Goal: Information Seeking & Learning: Get advice/opinions

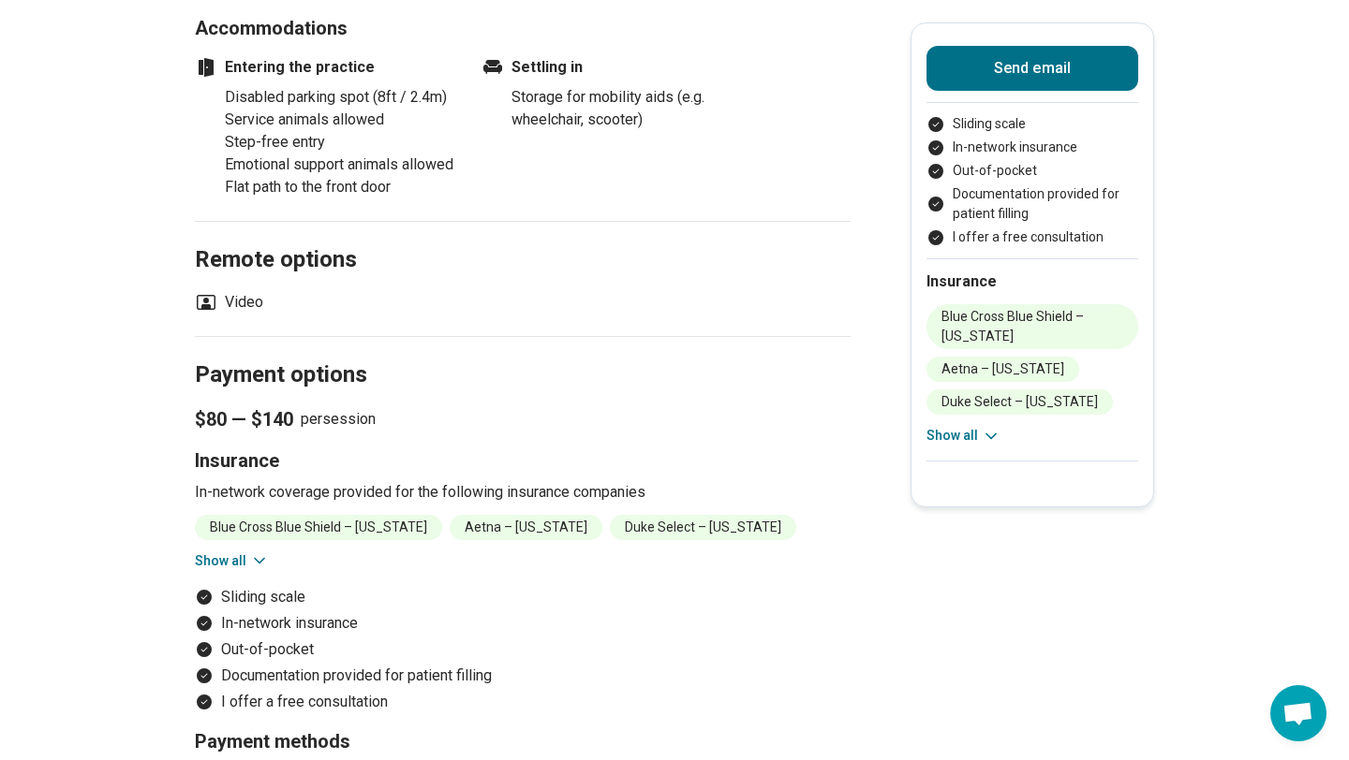
scroll to position [1670, 0]
click at [246, 550] on button "Show all" at bounding box center [232, 560] width 74 height 20
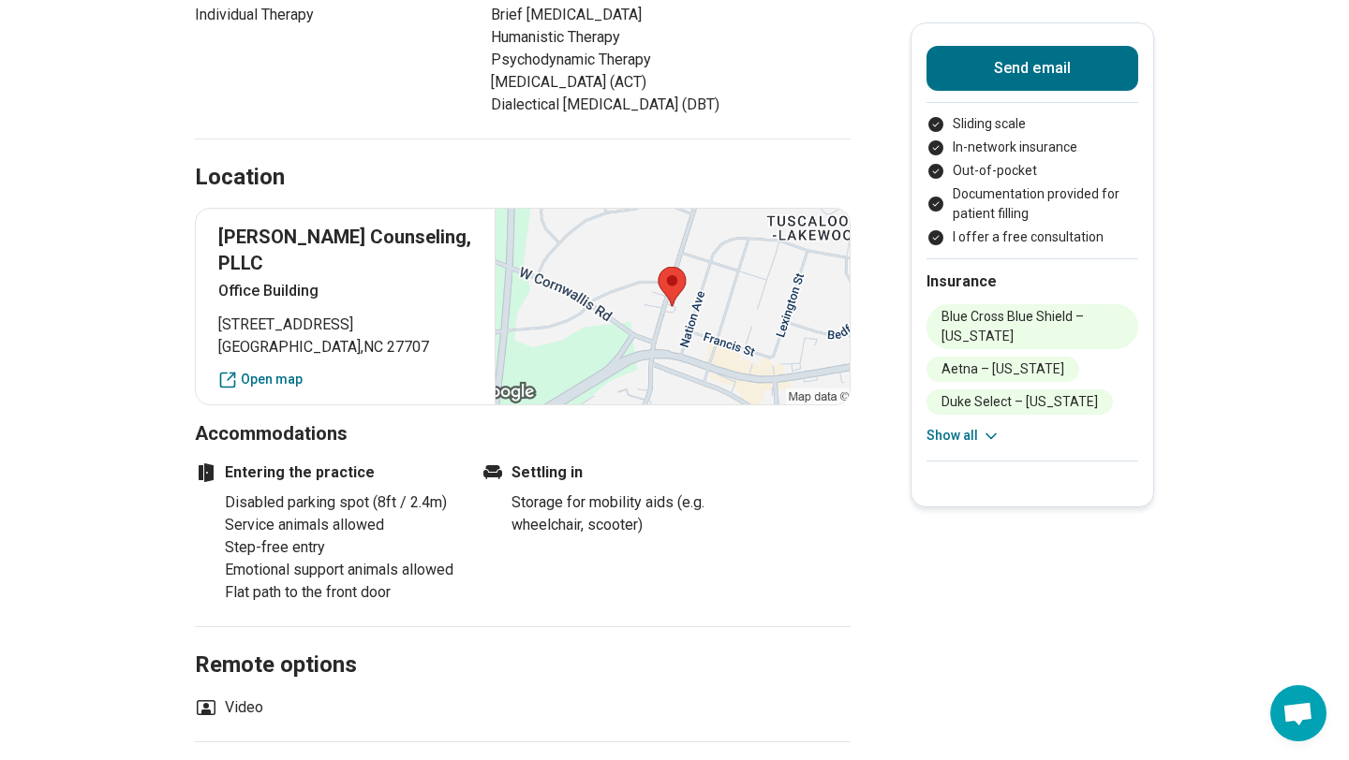
scroll to position [1260, 0]
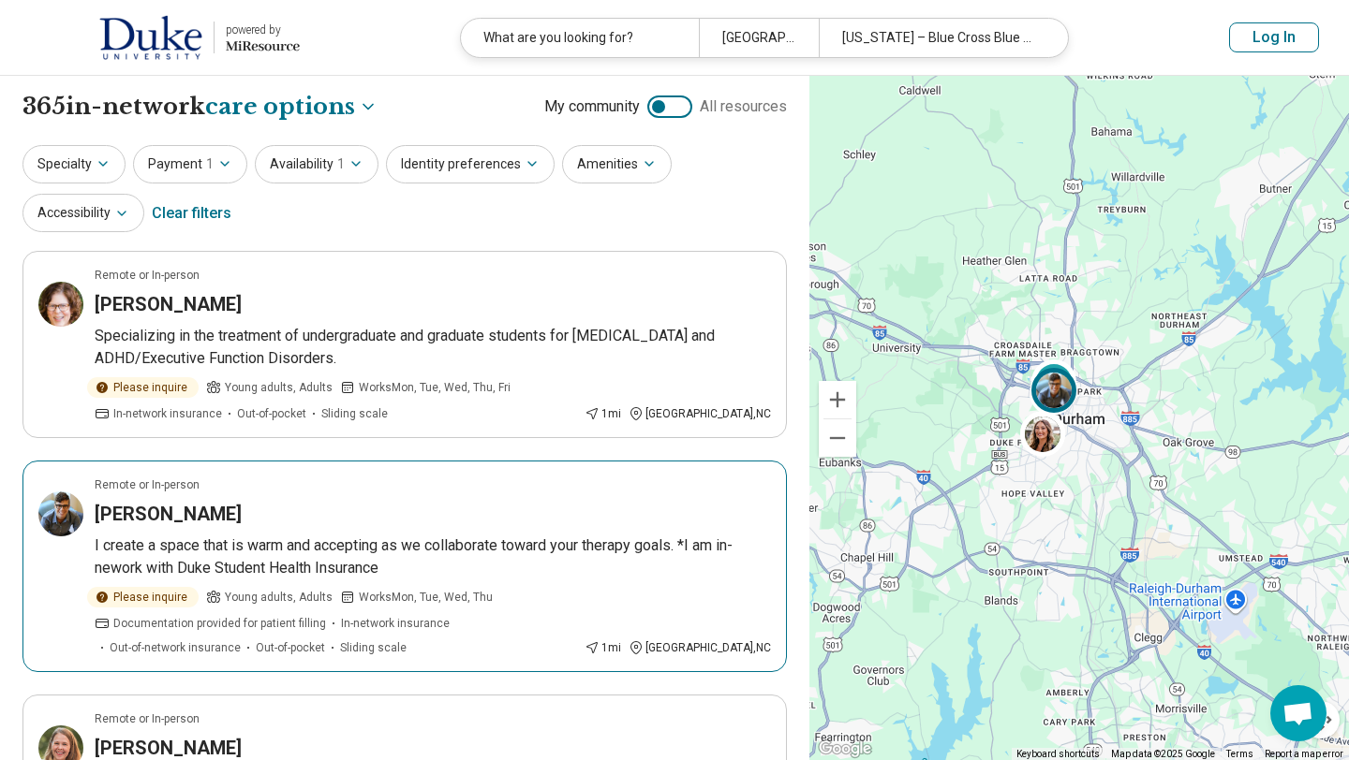
select select "***"
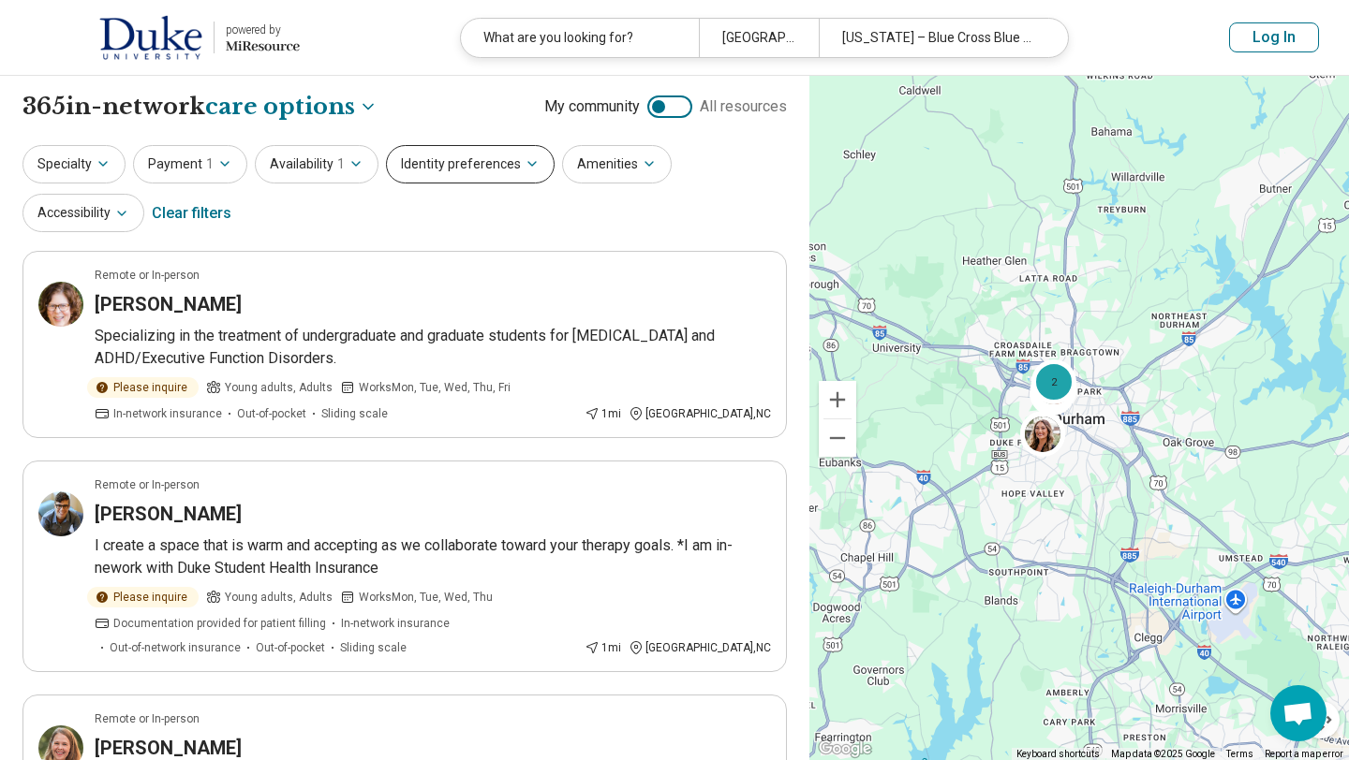
click at [493, 166] on button "Identity preferences" at bounding box center [470, 164] width 169 height 38
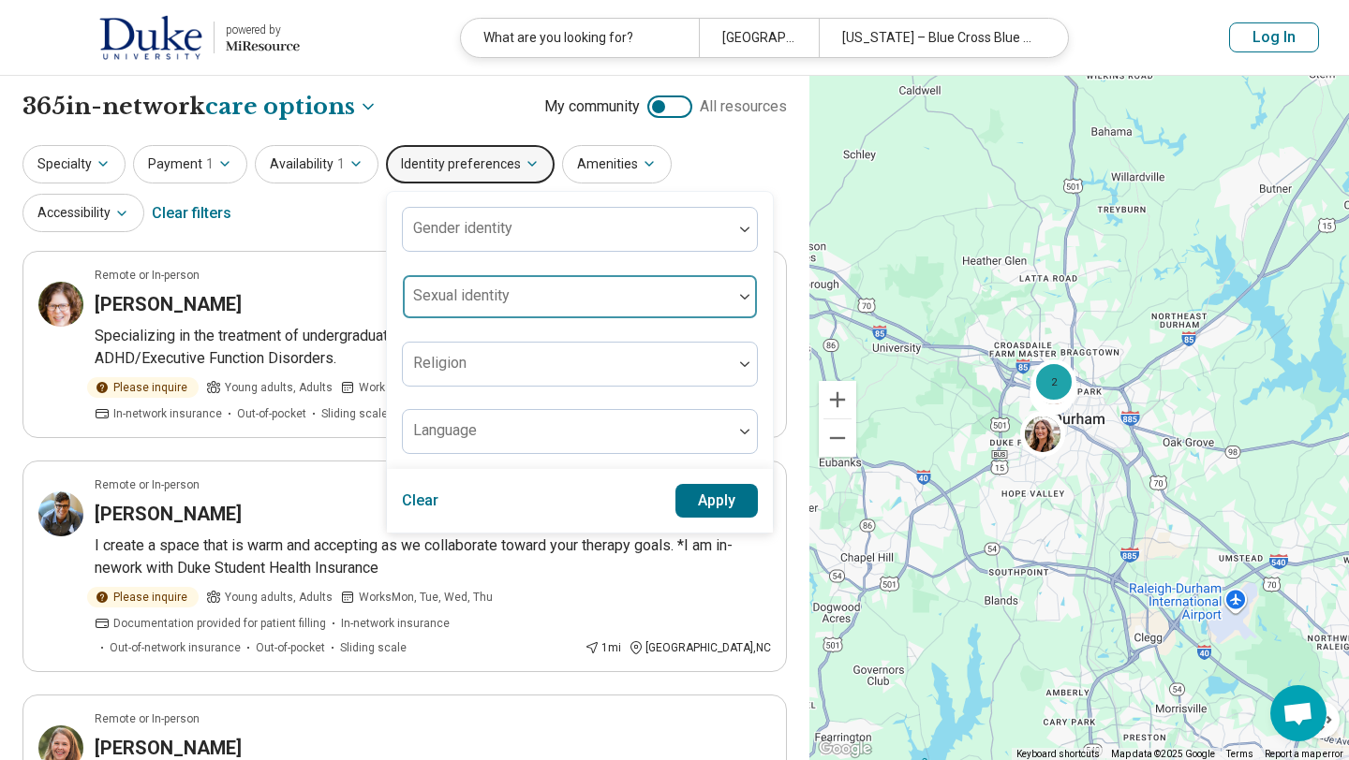
click at [547, 305] on div at bounding box center [567, 304] width 315 height 26
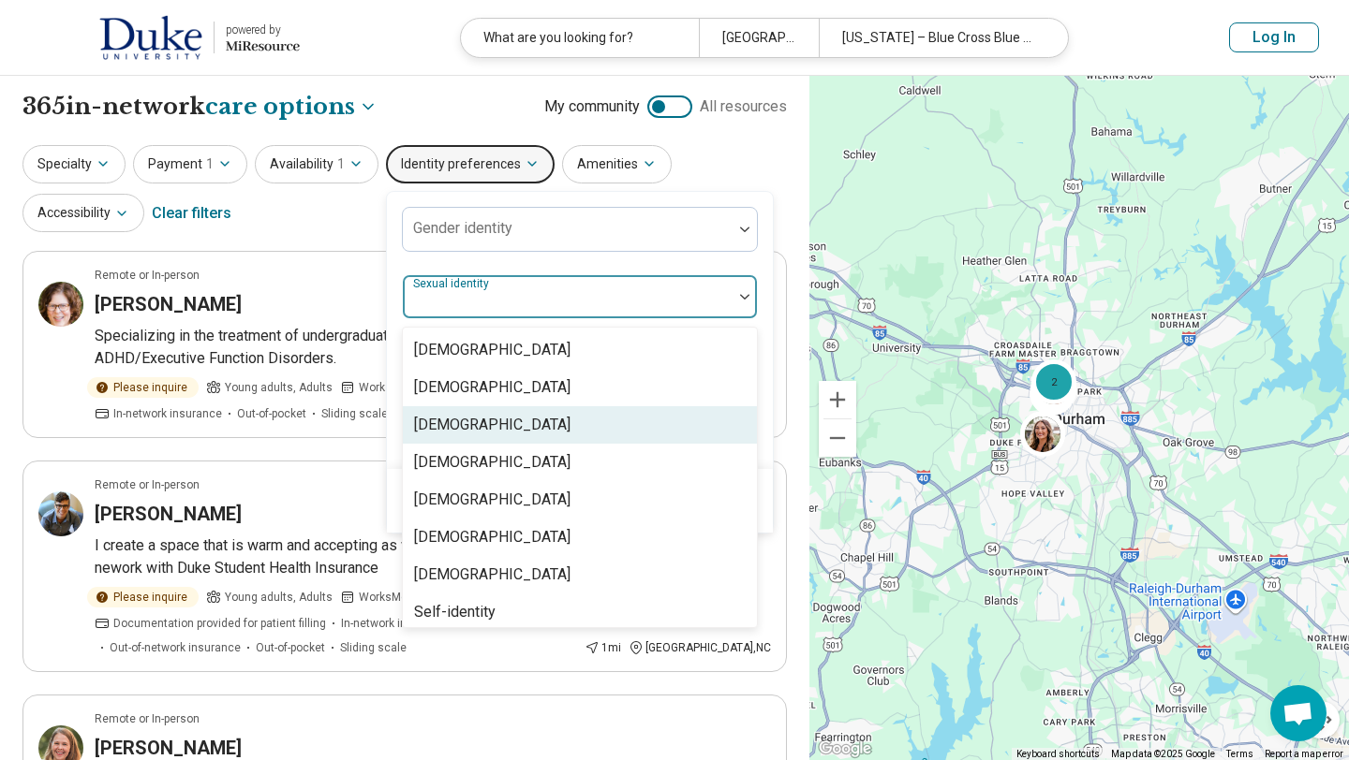
click at [507, 418] on div "Gay" at bounding box center [580, 424] width 354 height 37
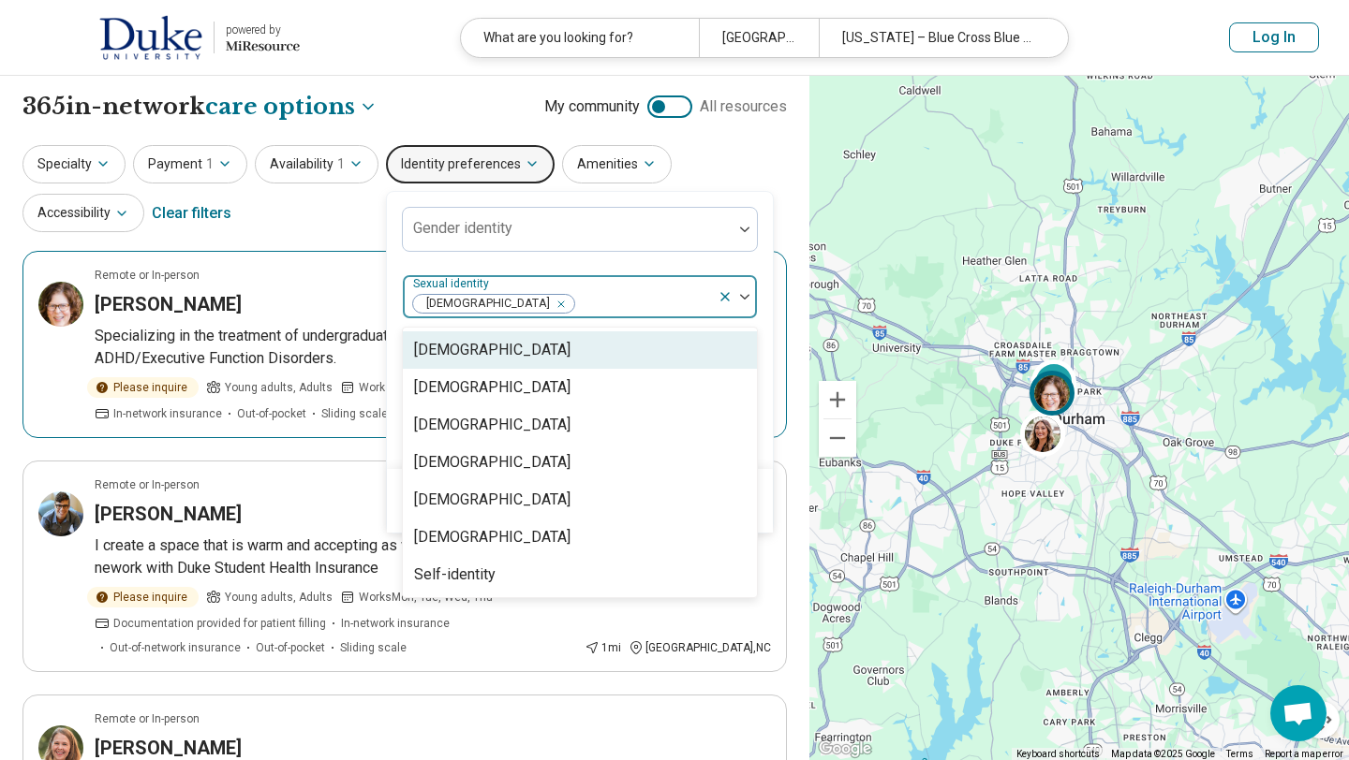
click at [268, 266] on article "Remote or In-person Lisa Jurecic Specializing in the treatment of undergraduate…" at bounding box center [404, 344] width 764 height 187
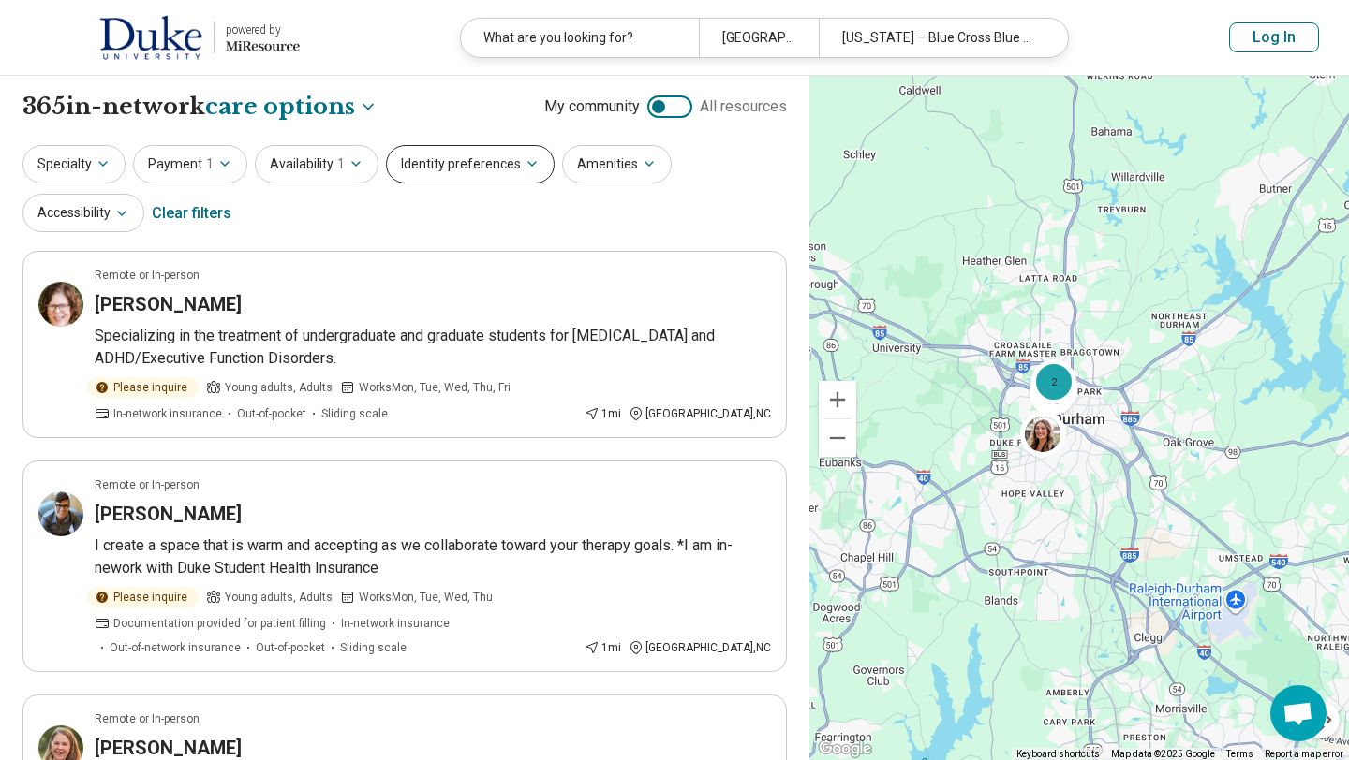
click at [491, 161] on button "Identity preferences" at bounding box center [470, 164] width 169 height 38
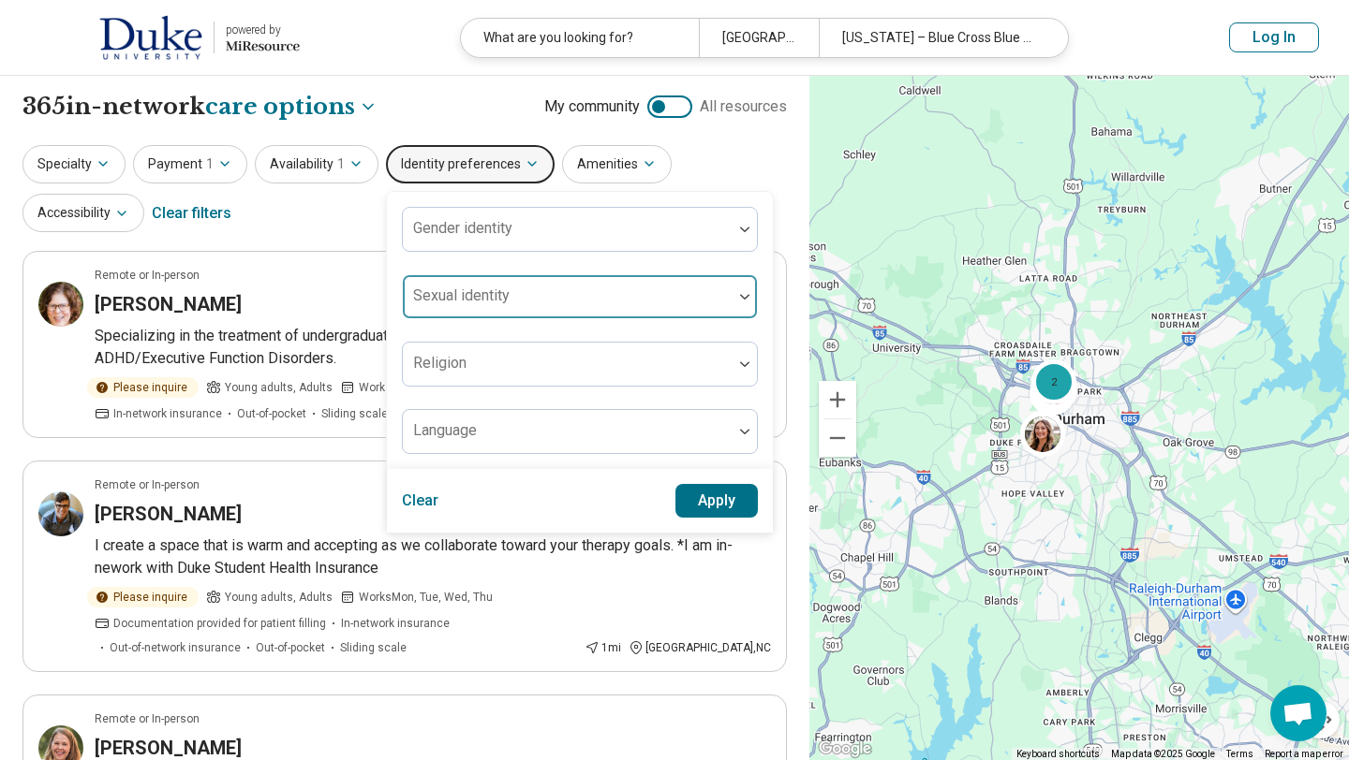
click at [541, 305] on div at bounding box center [567, 304] width 315 height 26
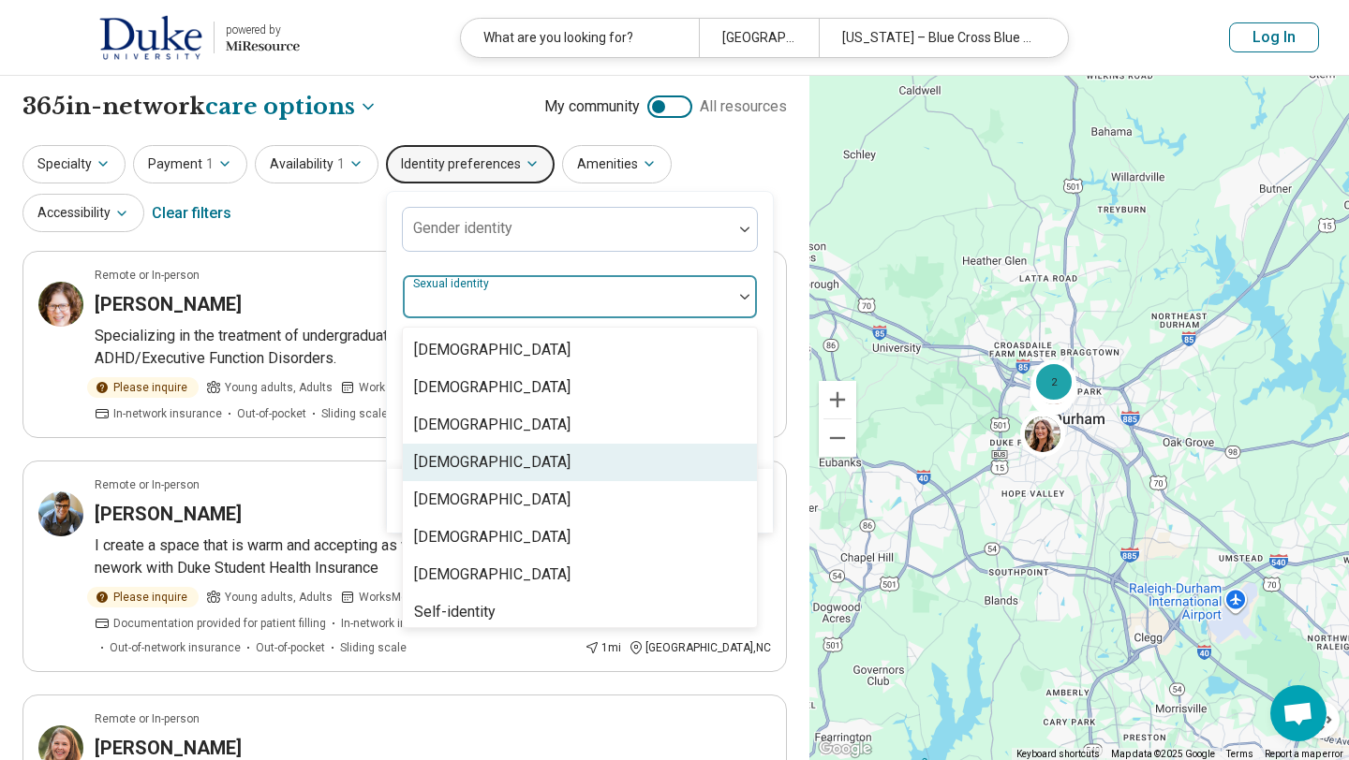
click at [493, 427] on div "Gay" at bounding box center [580, 424] width 354 height 37
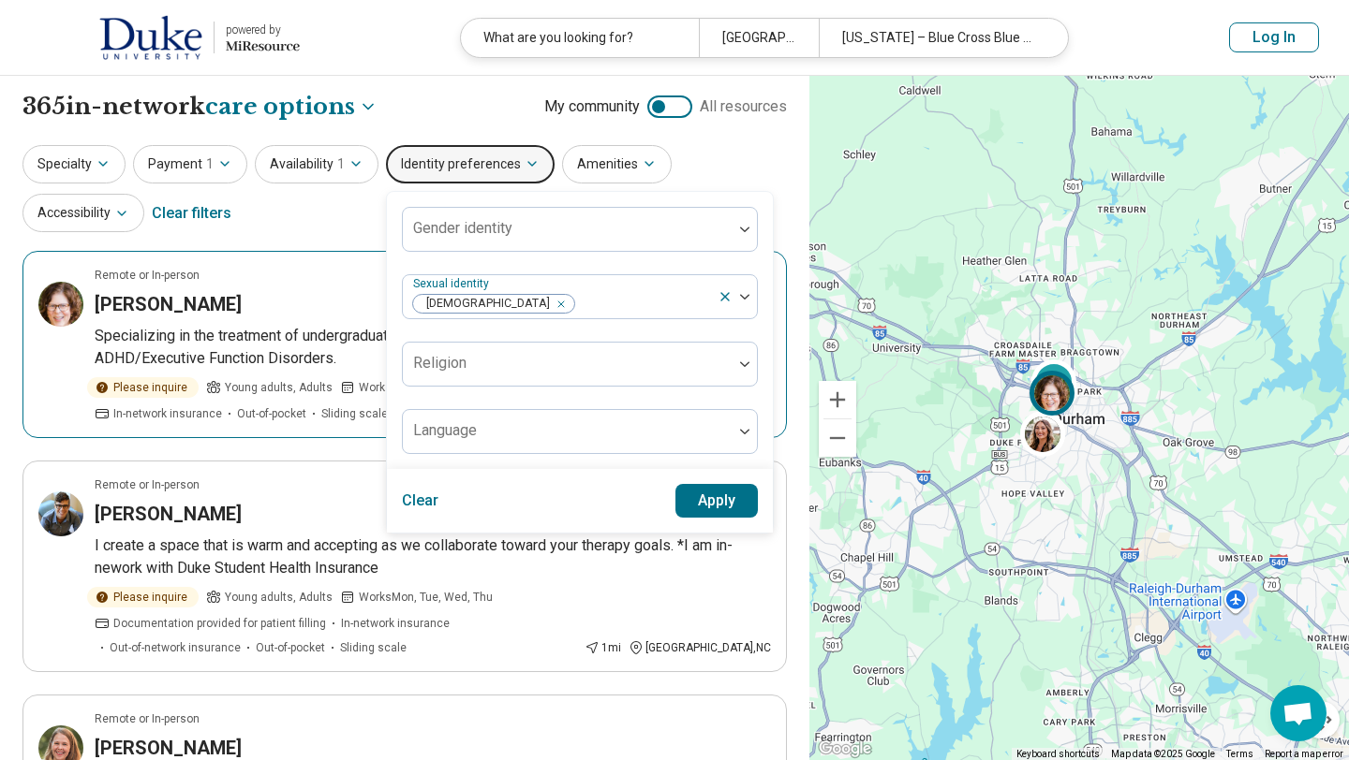
click at [768, 276] on div "Remote or In-person" at bounding box center [433, 275] width 676 height 17
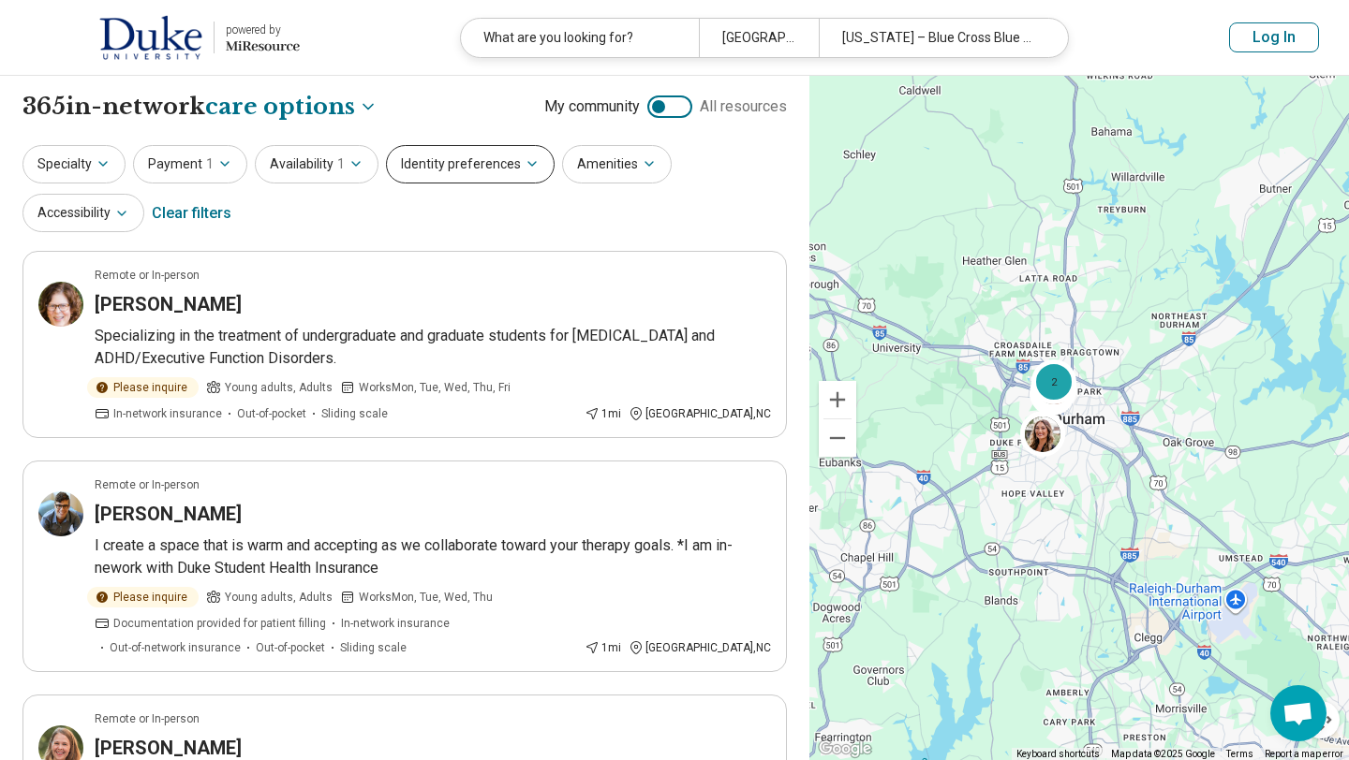
click at [482, 169] on button "Identity preferences" at bounding box center [470, 164] width 169 height 38
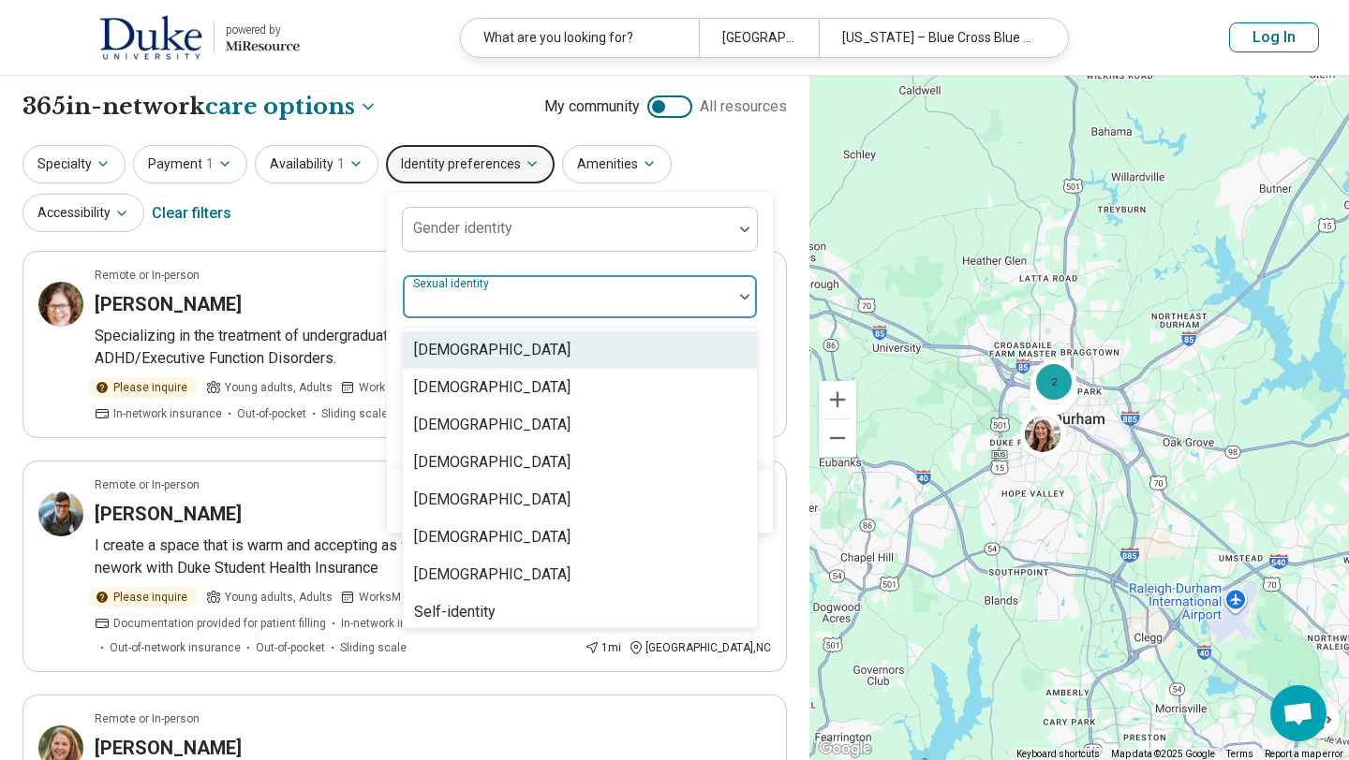
click at [505, 301] on div at bounding box center [567, 304] width 315 height 26
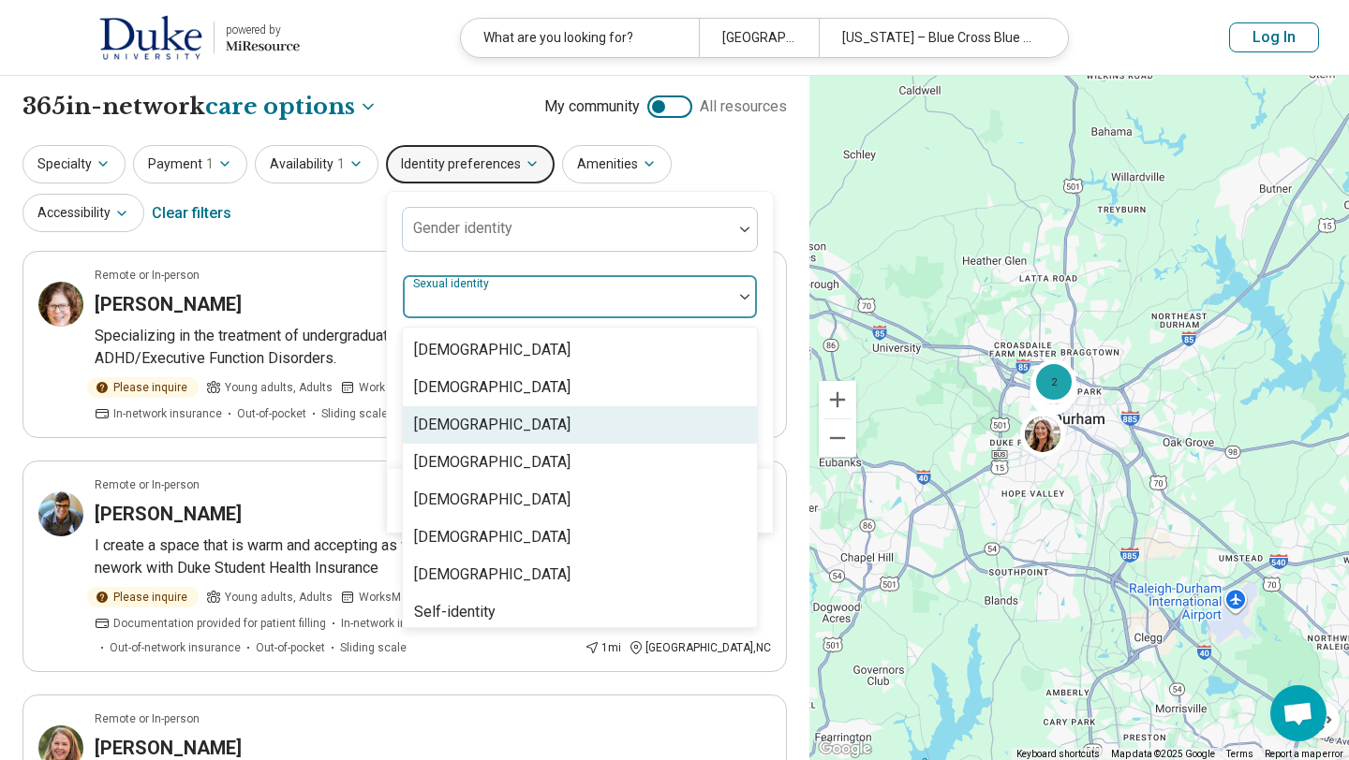
click at [496, 424] on div "Gay" at bounding box center [580, 424] width 354 height 37
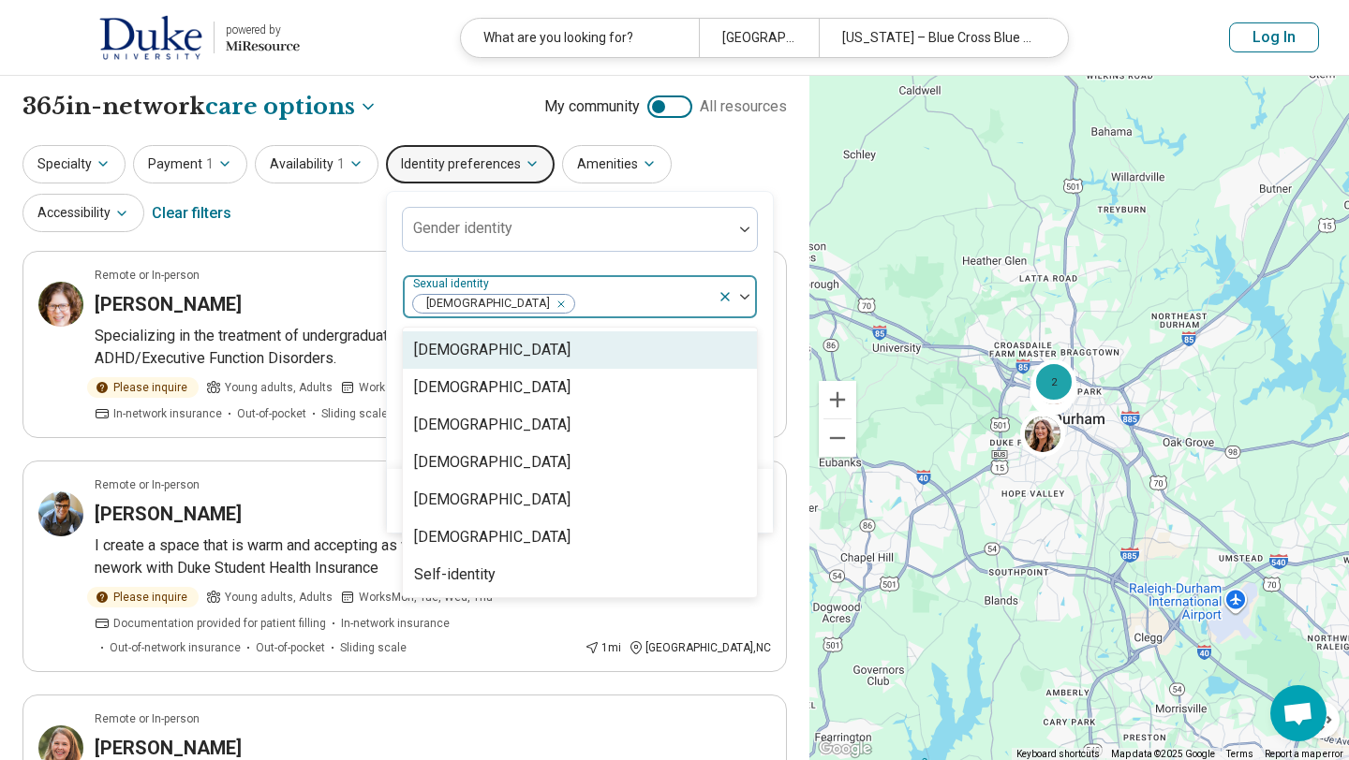
click at [582, 256] on div "Gender identity option Gay, selected. Asexual, 1 of 7. 7 results available. Use…" at bounding box center [580, 330] width 356 height 247
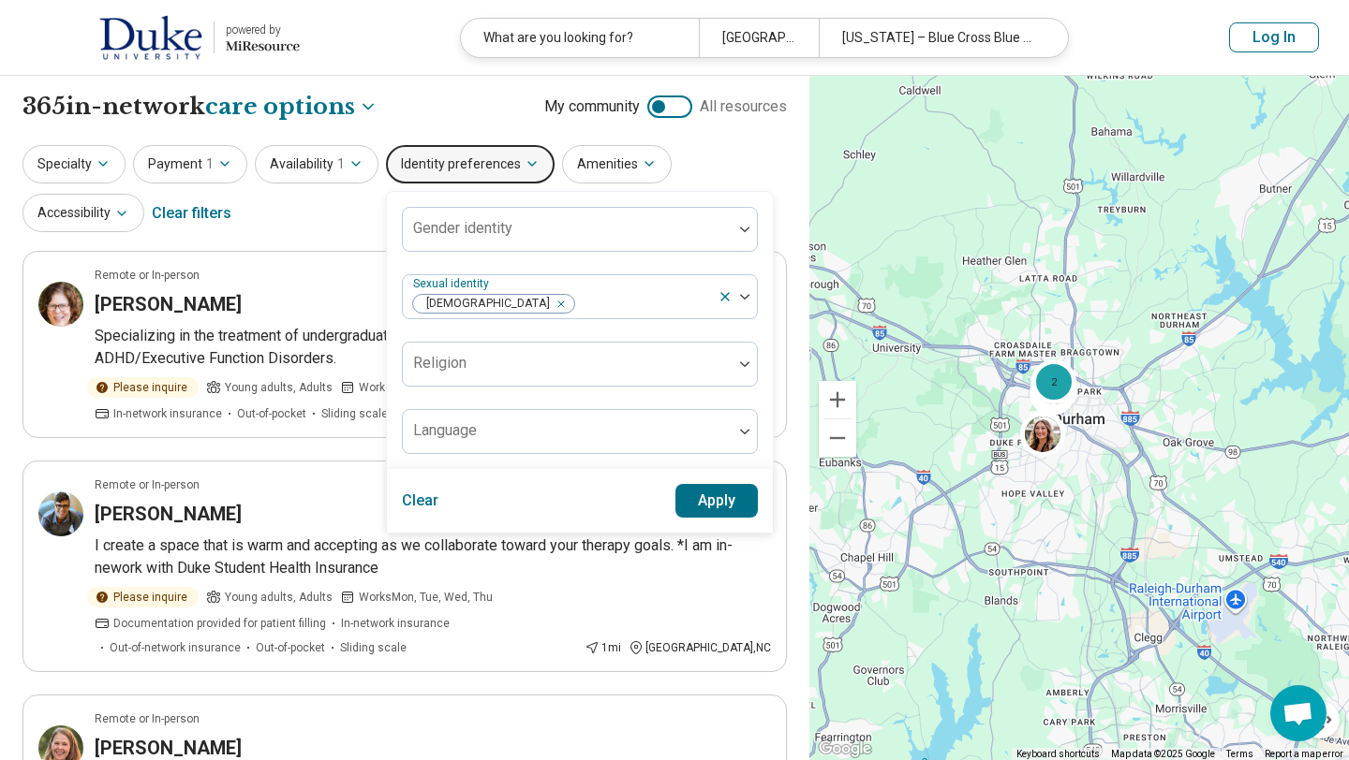
click at [680, 505] on button "Apply" at bounding box center [716, 501] width 83 height 34
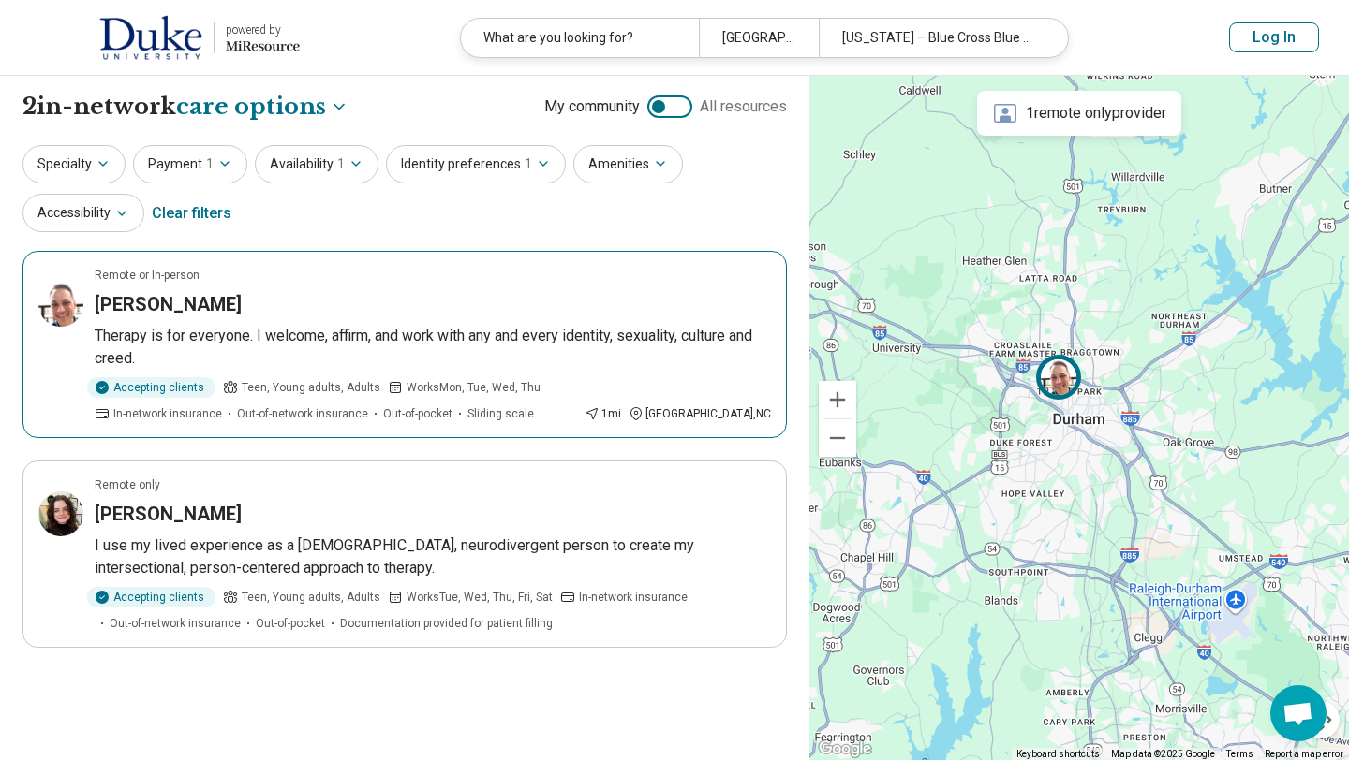
click at [514, 358] on p "Therapy is for everyone. I welcome, affirm, and work with any and every identit…" at bounding box center [433, 347] width 676 height 45
click at [349, 158] on icon "button" at bounding box center [355, 163] width 15 height 15
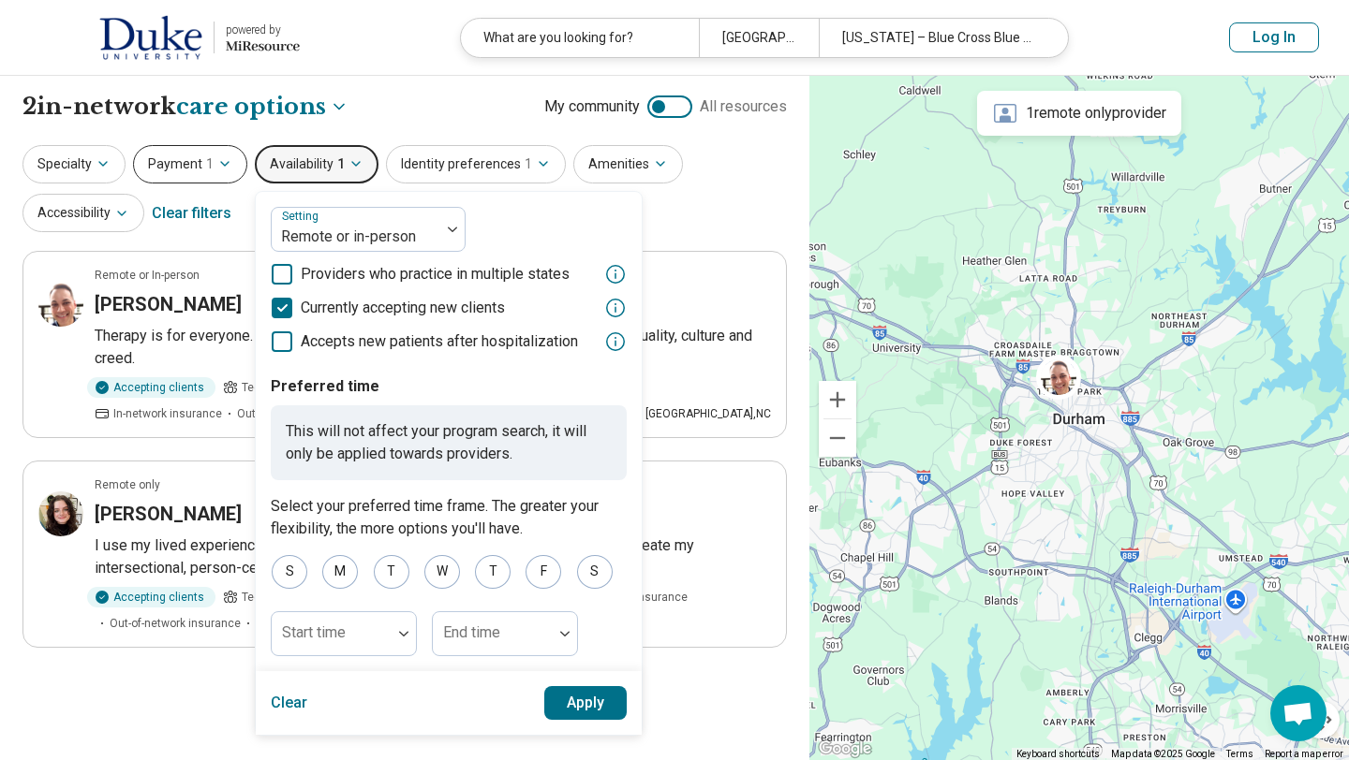
click at [233, 163] on button "Payment 1" at bounding box center [190, 164] width 114 height 38
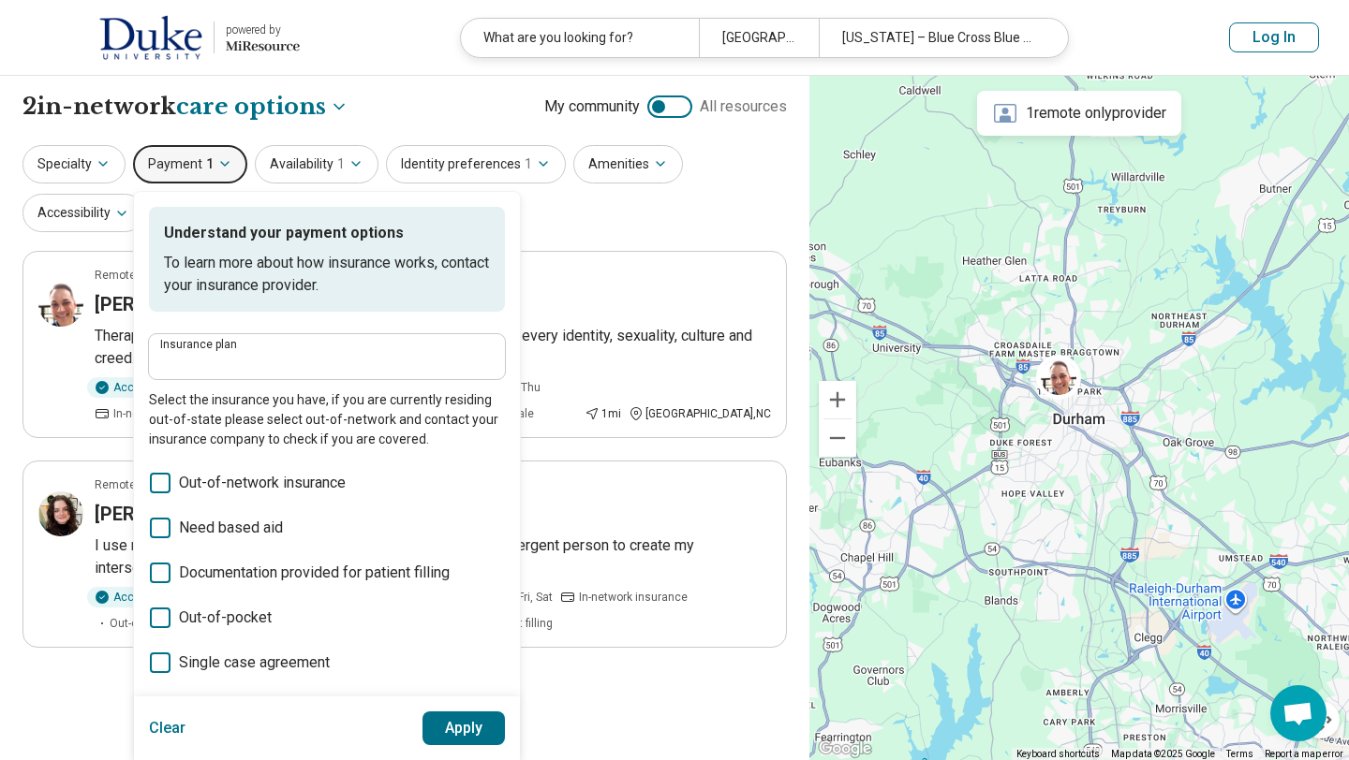
type input "**********"
click at [474, 154] on button "Identity preferences 1" at bounding box center [476, 164] width 180 height 38
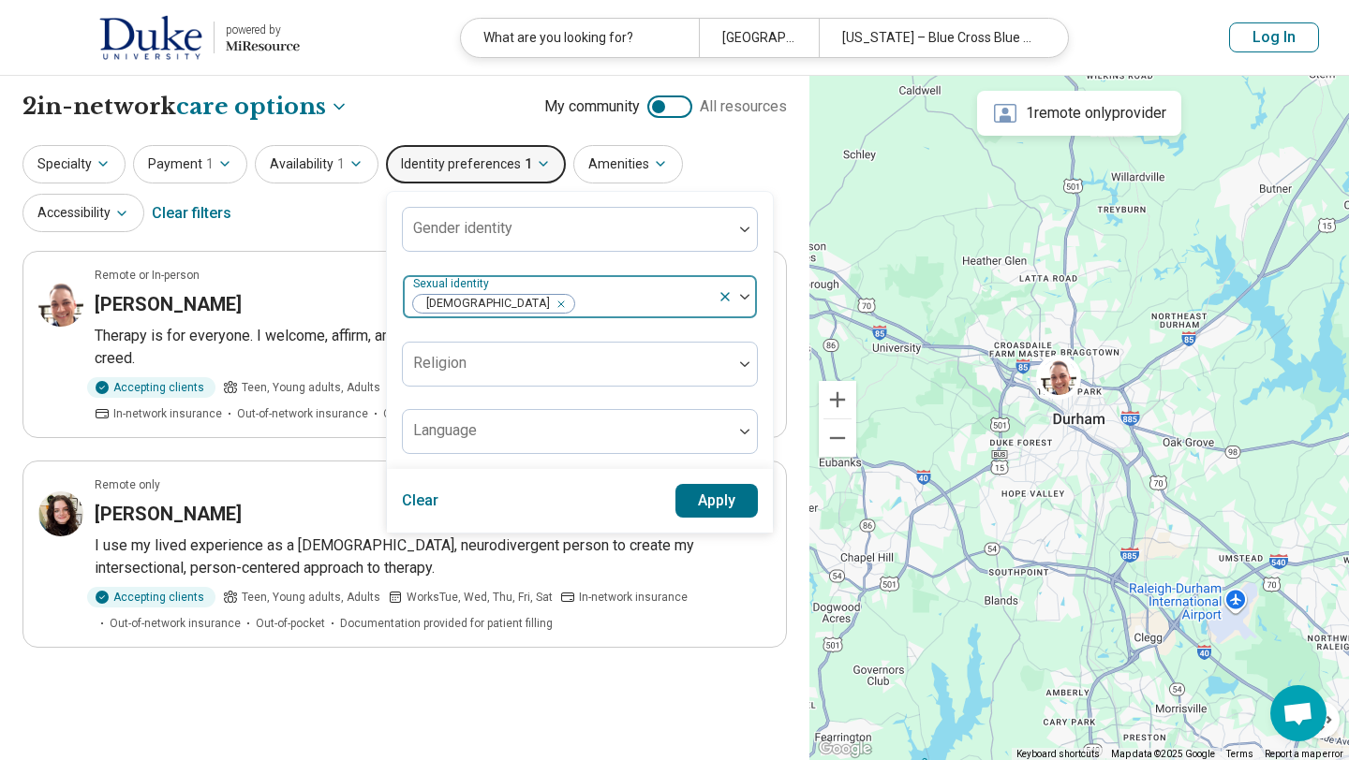
click at [579, 300] on div at bounding box center [643, 304] width 134 height 26
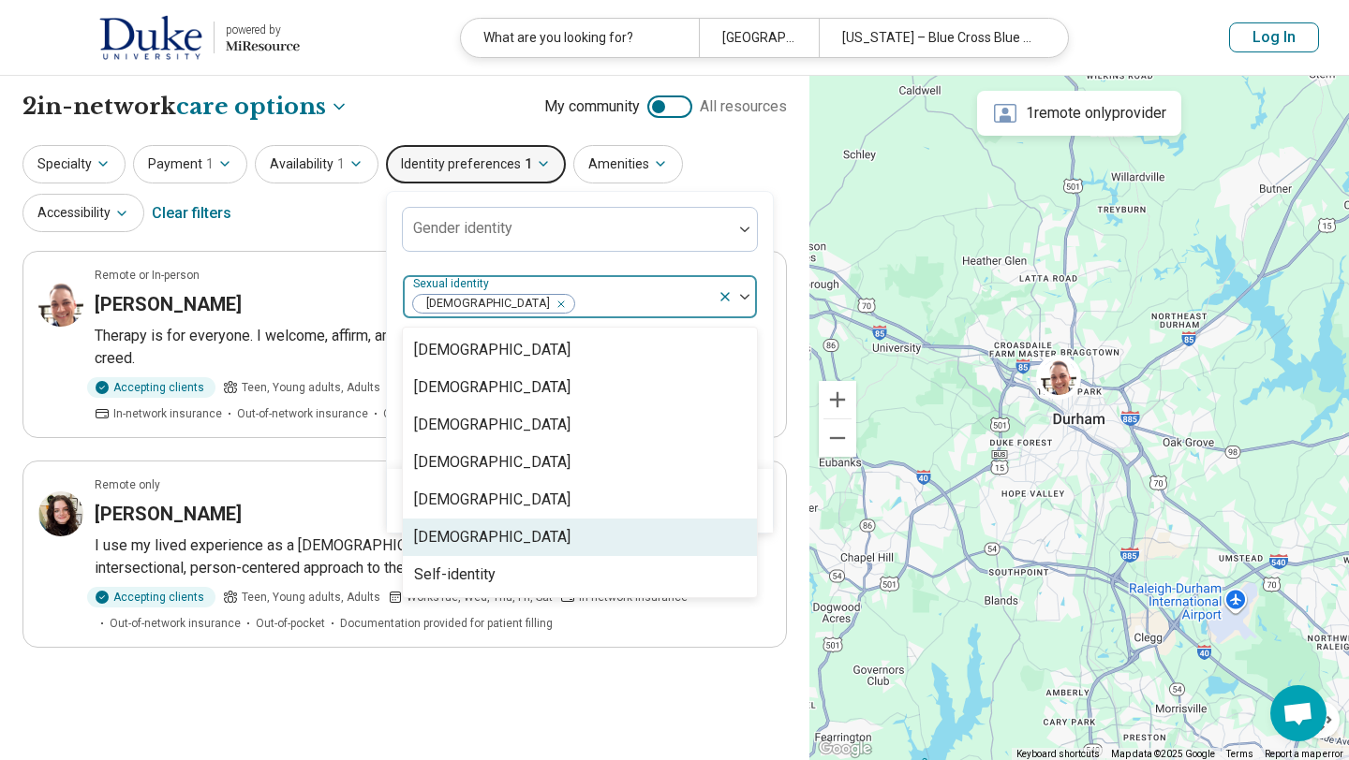
click at [520, 522] on div "[DEMOGRAPHIC_DATA]" at bounding box center [580, 537] width 354 height 37
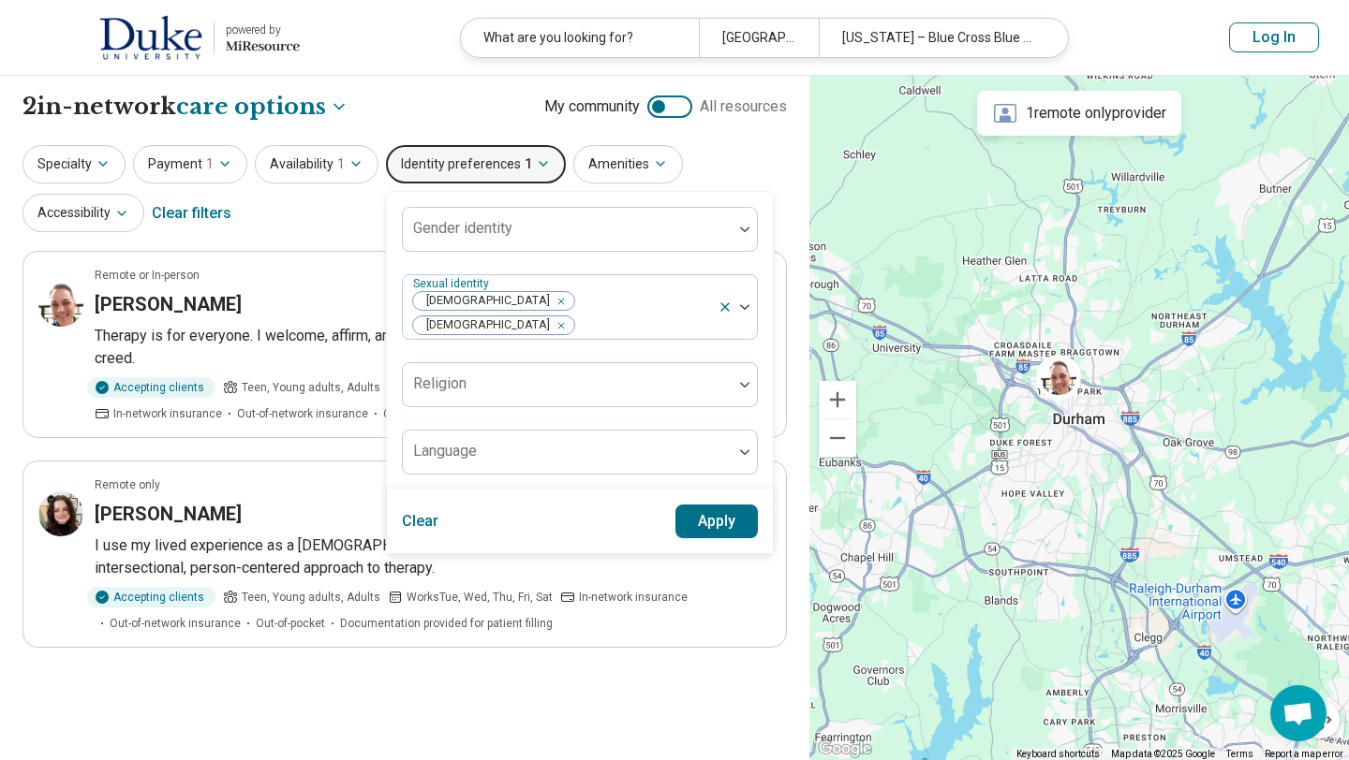
click at [654, 188] on div "Specialty Payment 1 Availability 1 Identity preferences 1 Gender identity Sexua…" at bounding box center [404, 190] width 764 height 91
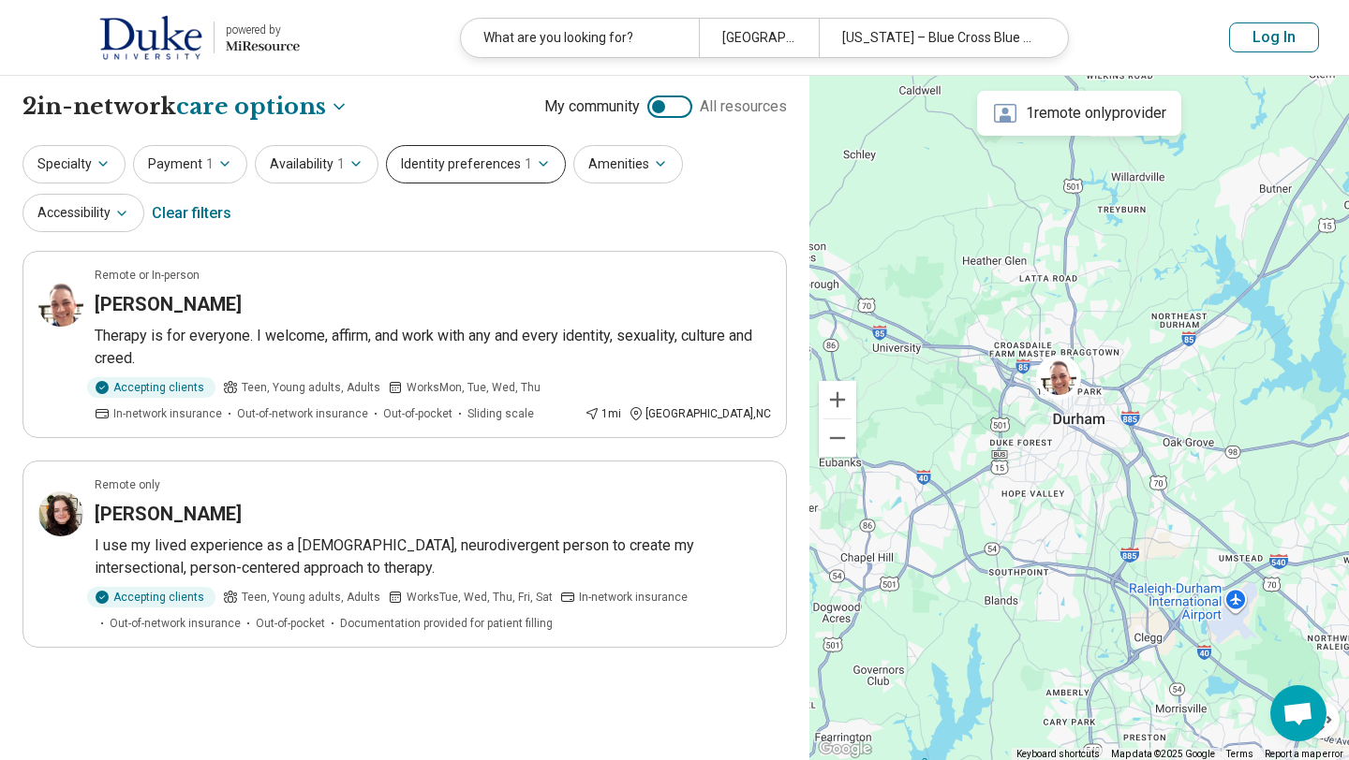
click at [513, 159] on button "Identity preferences 1" at bounding box center [476, 164] width 180 height 38
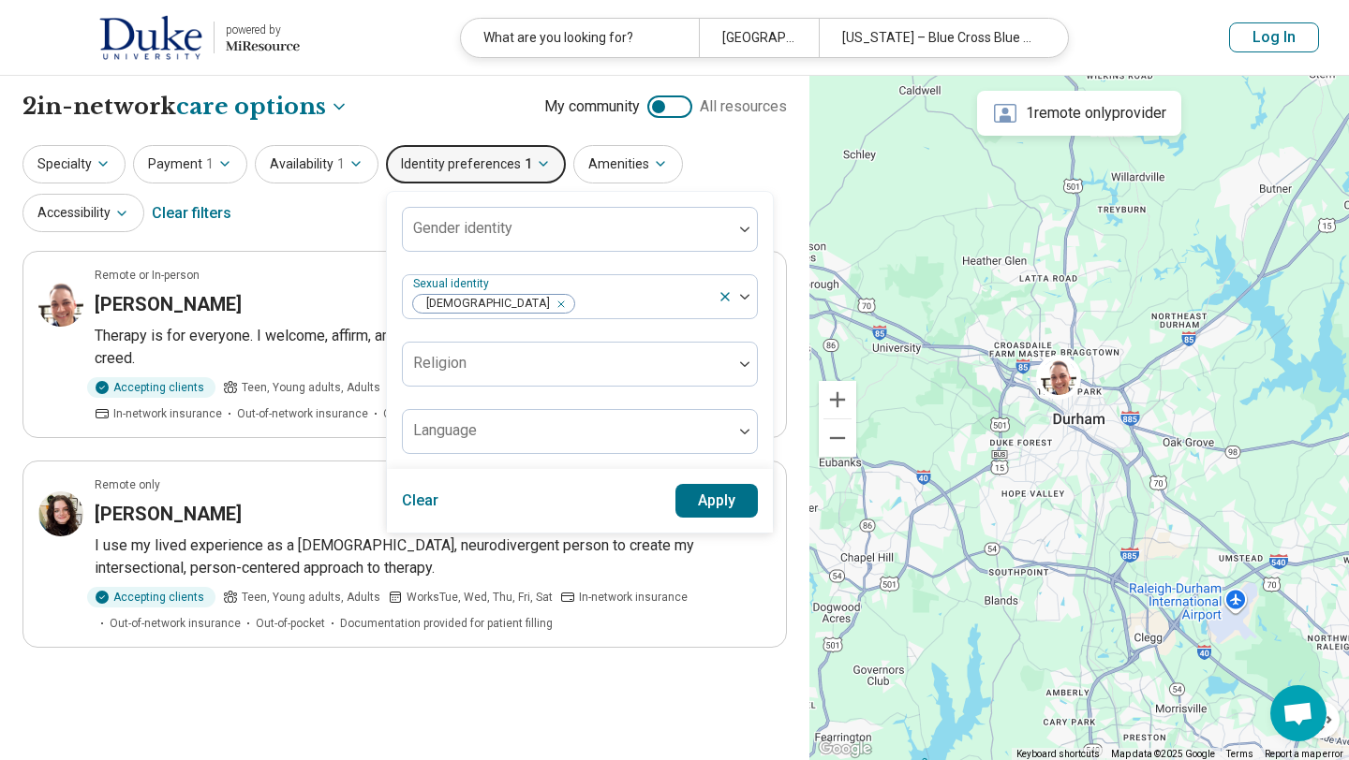
click at [693, 505] on button "Apply" at bounding box center [716, 501] width 83 height 34
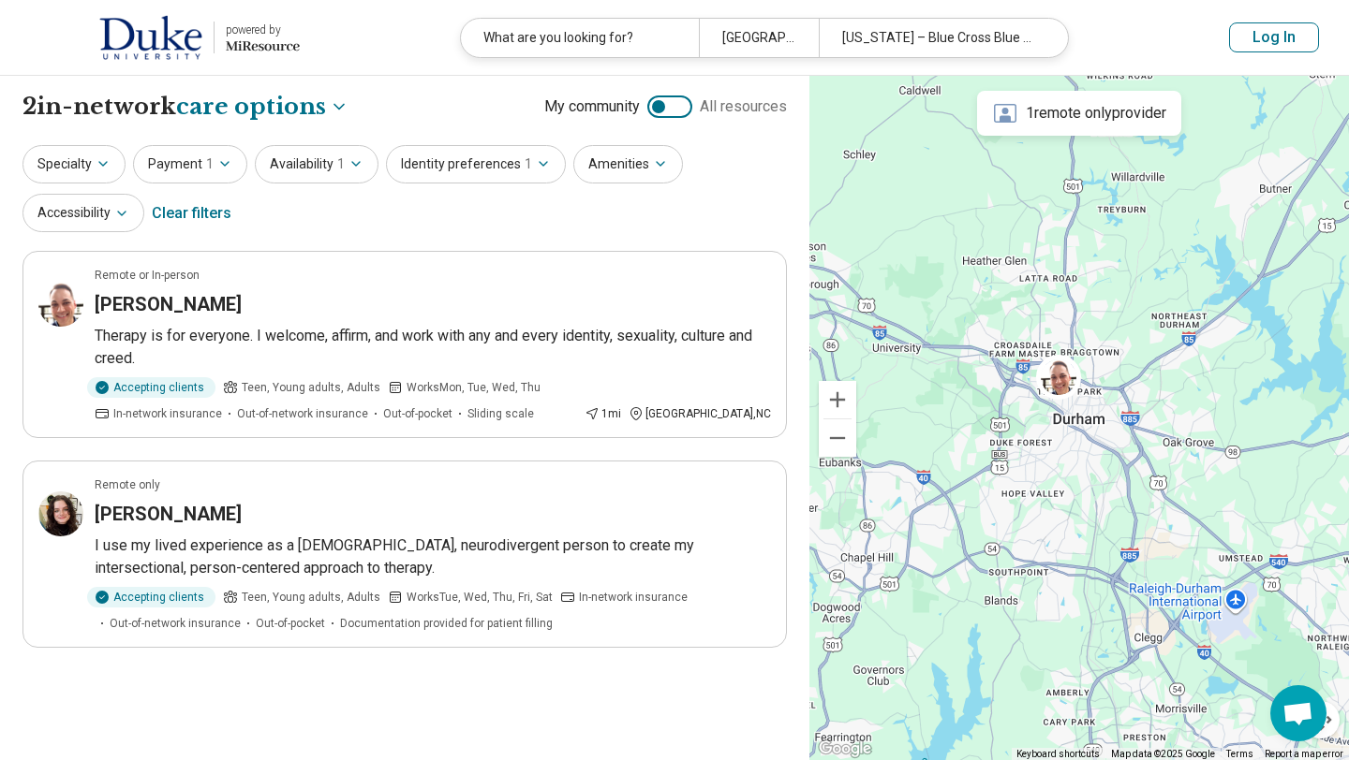
click at [541, 145] on div "Identity preferences 1" at bounding box center [476, 164] width 180 height 38
click at [522, 155] on button "Identity preferences 1" at bounding box center [476, 164] width 180 height 38
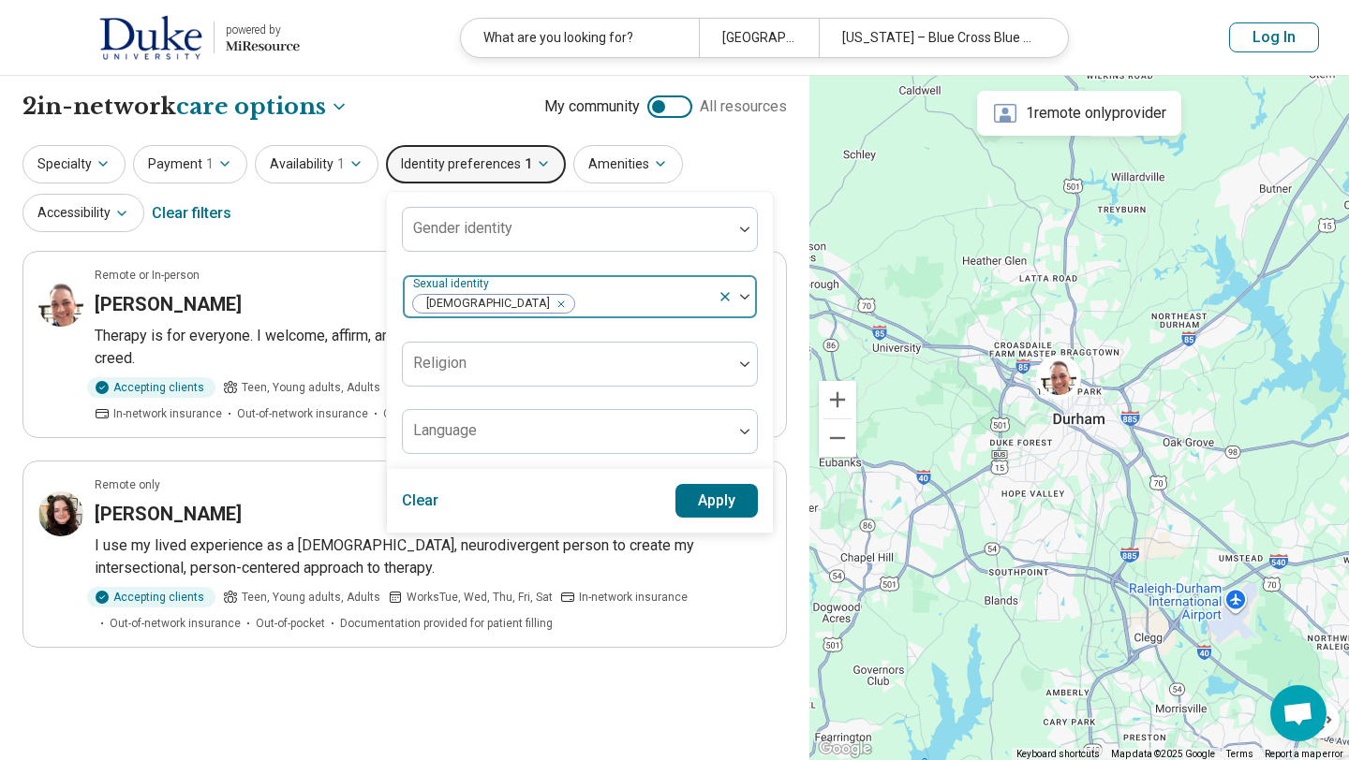
click at [644, 300] on div at bounding box center [643, 304] width 134 height 26
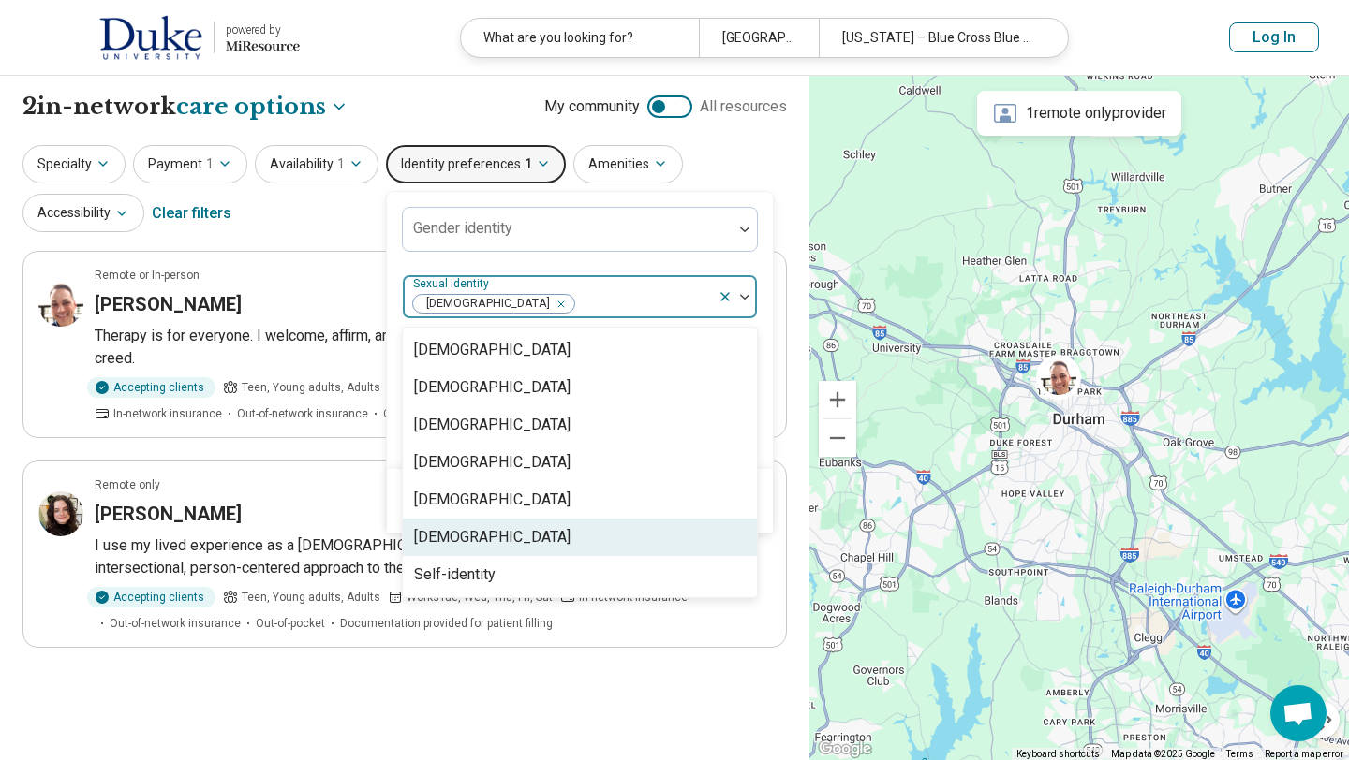
click at [504, 534] on div "[DEMOGRAPHIC_DATA]" at bounding box center [580, 537] width 354 height 37
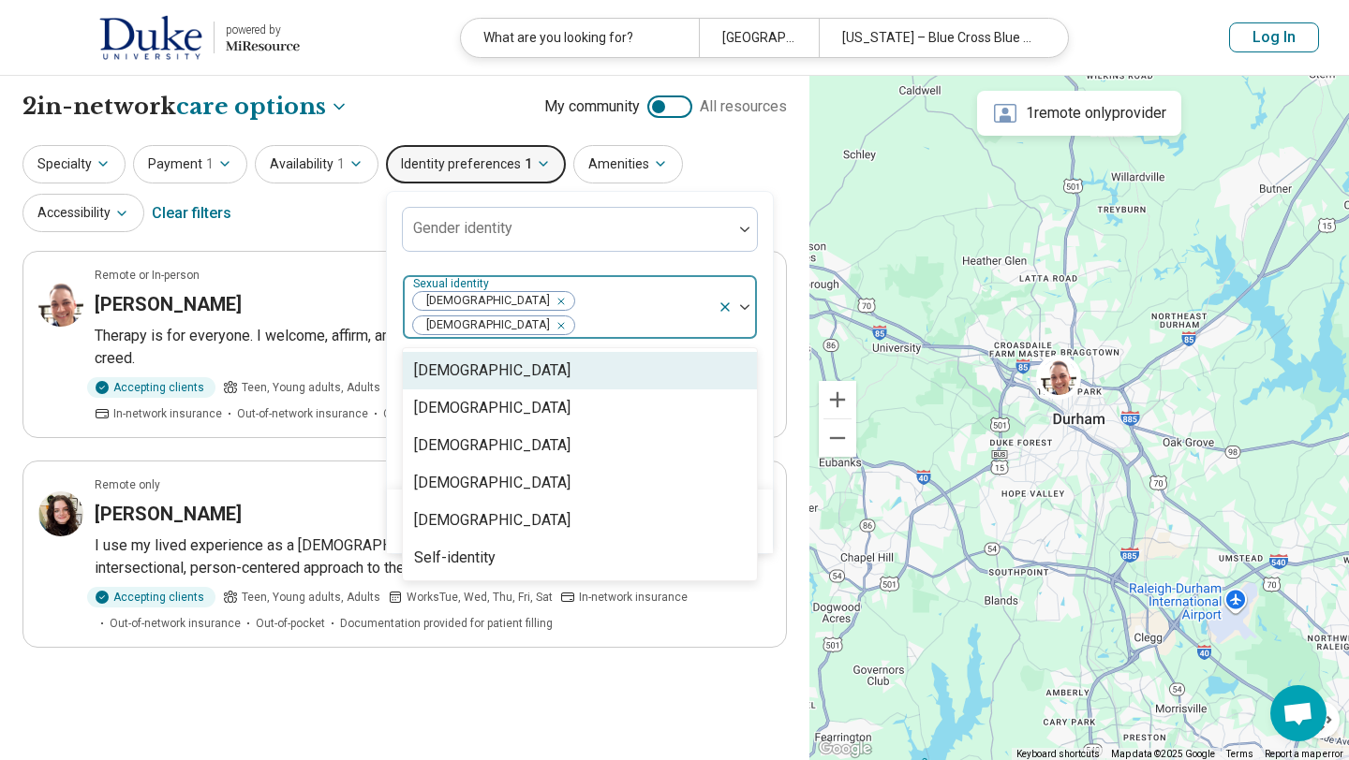
click at [543, 263] on div "Gender identity option Queer, selected. Asexual, 1 of 6. 6 results available. U…" at bounding box center [580, 341] width 356 height 268
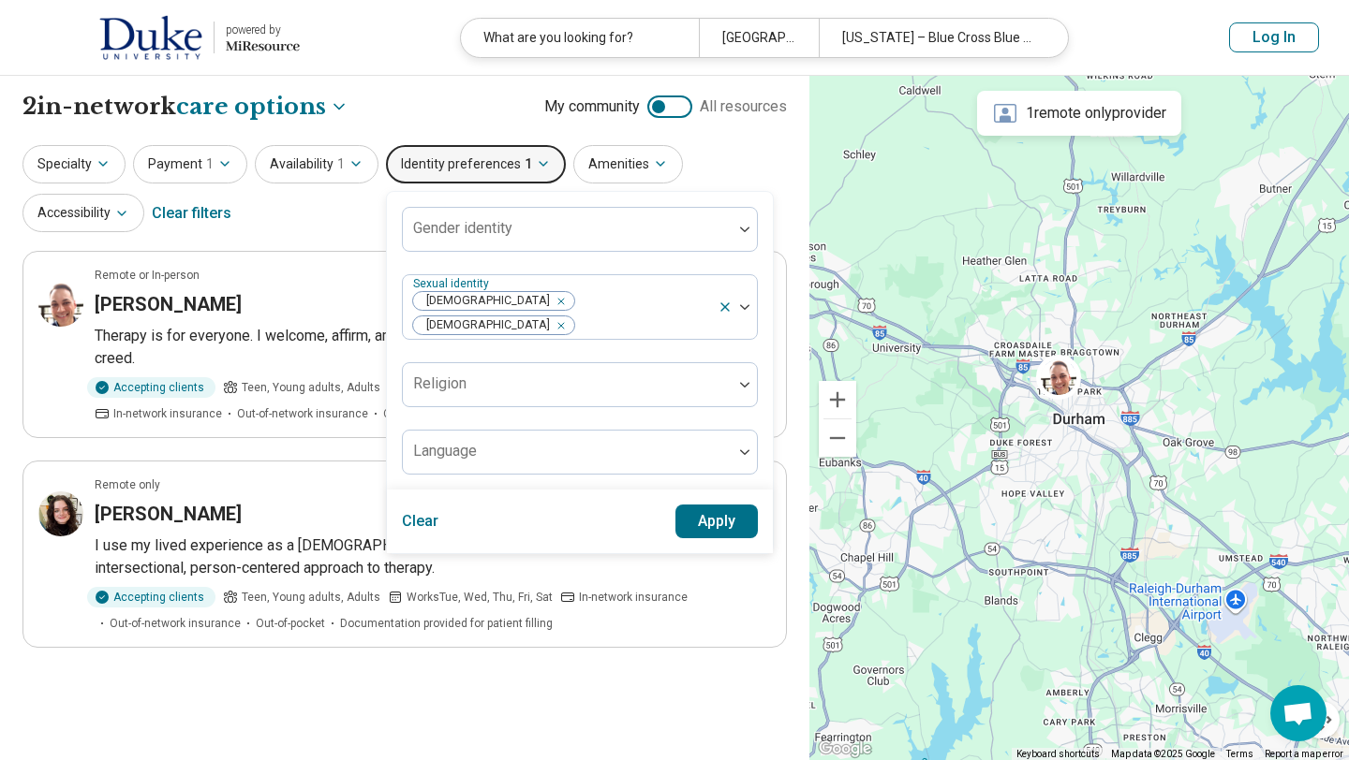
click at [687, 510] on button "Apply" at bounding box center [716, 522] width 83 height 34
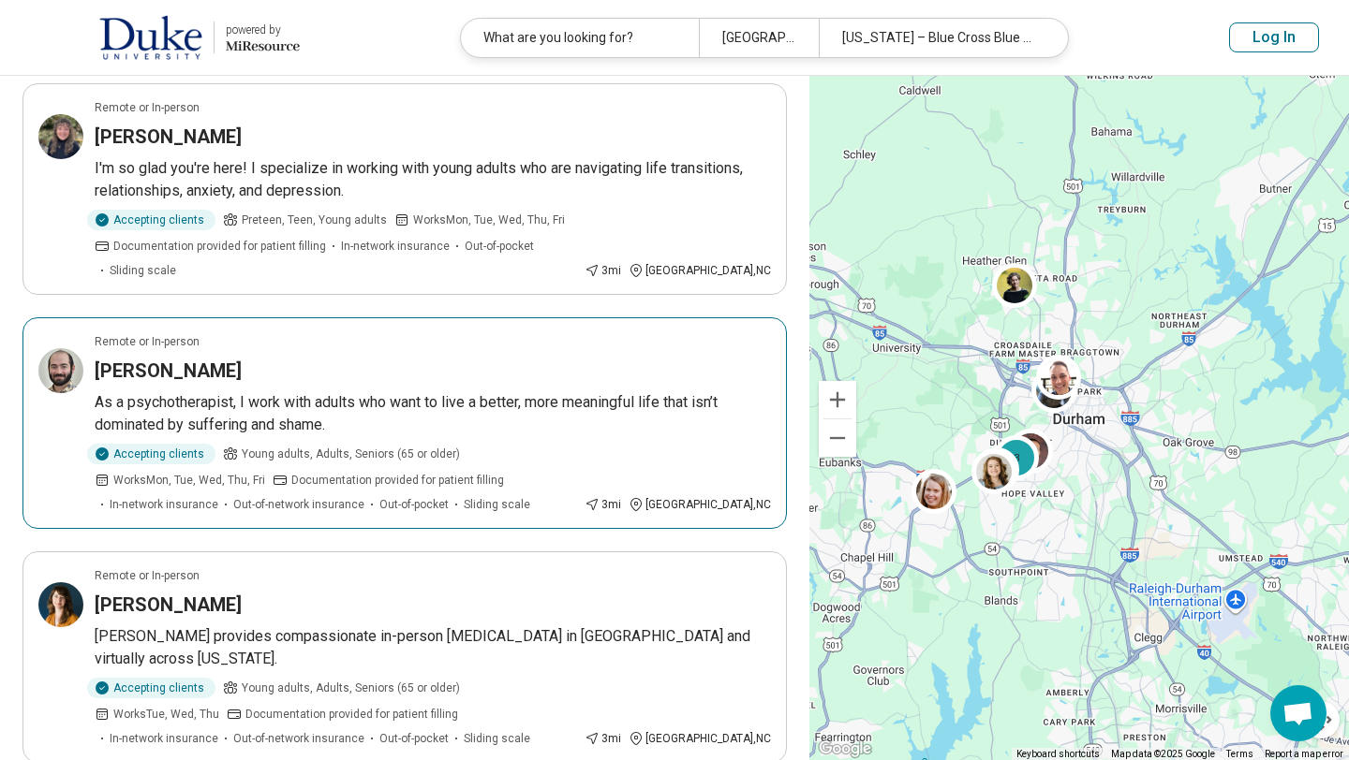
scroll to position [820, 0]
click at [185, 359] on h3 "Casey Miller" at bounding box center [168, 372] width 147 height 26
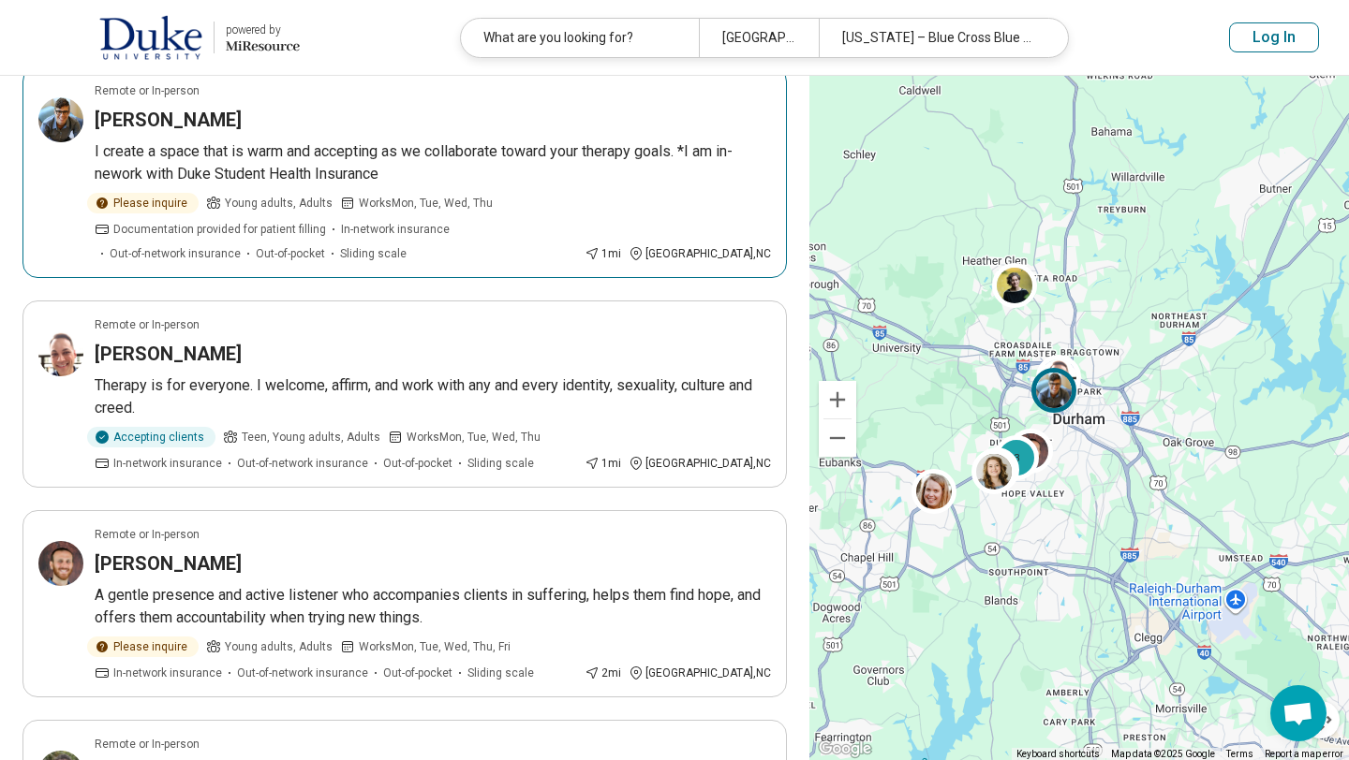
scroll to position [214, 0]
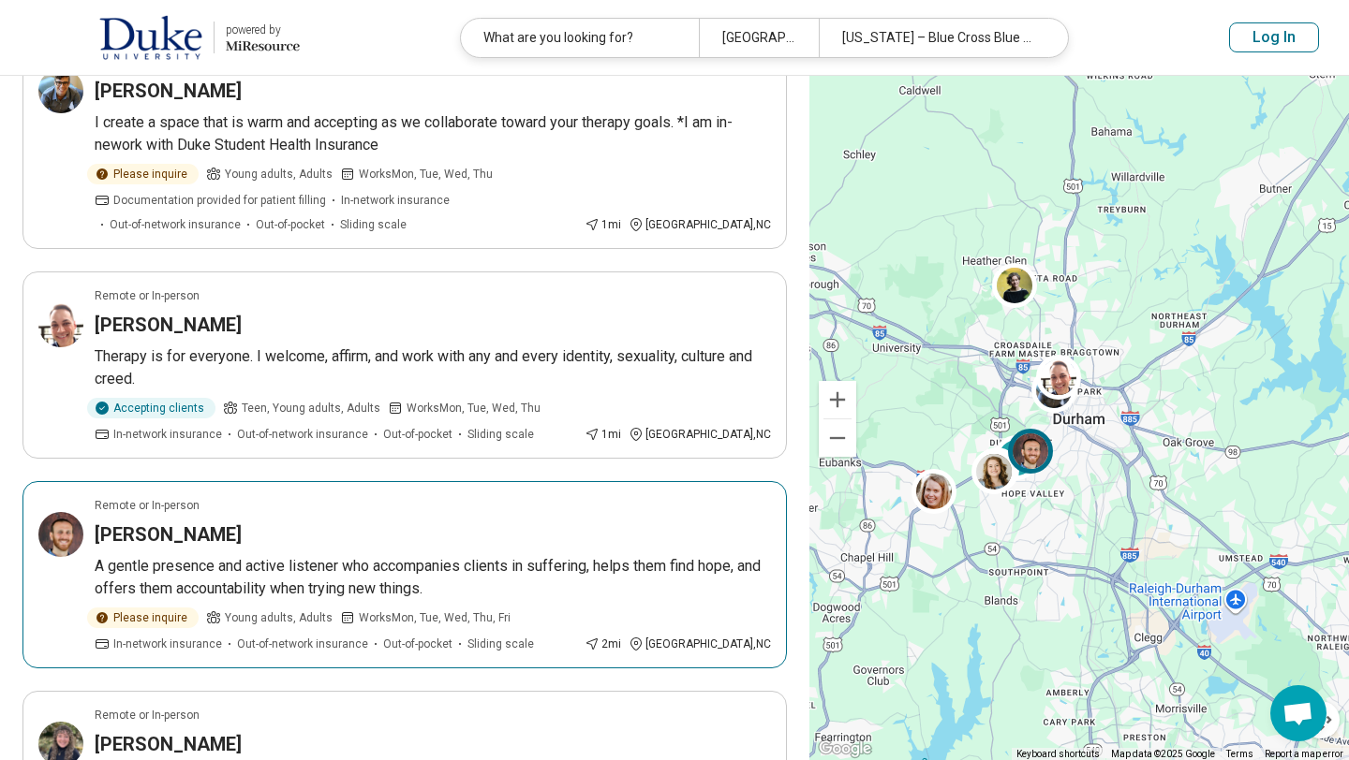
click at [294, 530] on div "[PERSON_NAME]" at bounding box center [433, 535] width 676 height 26
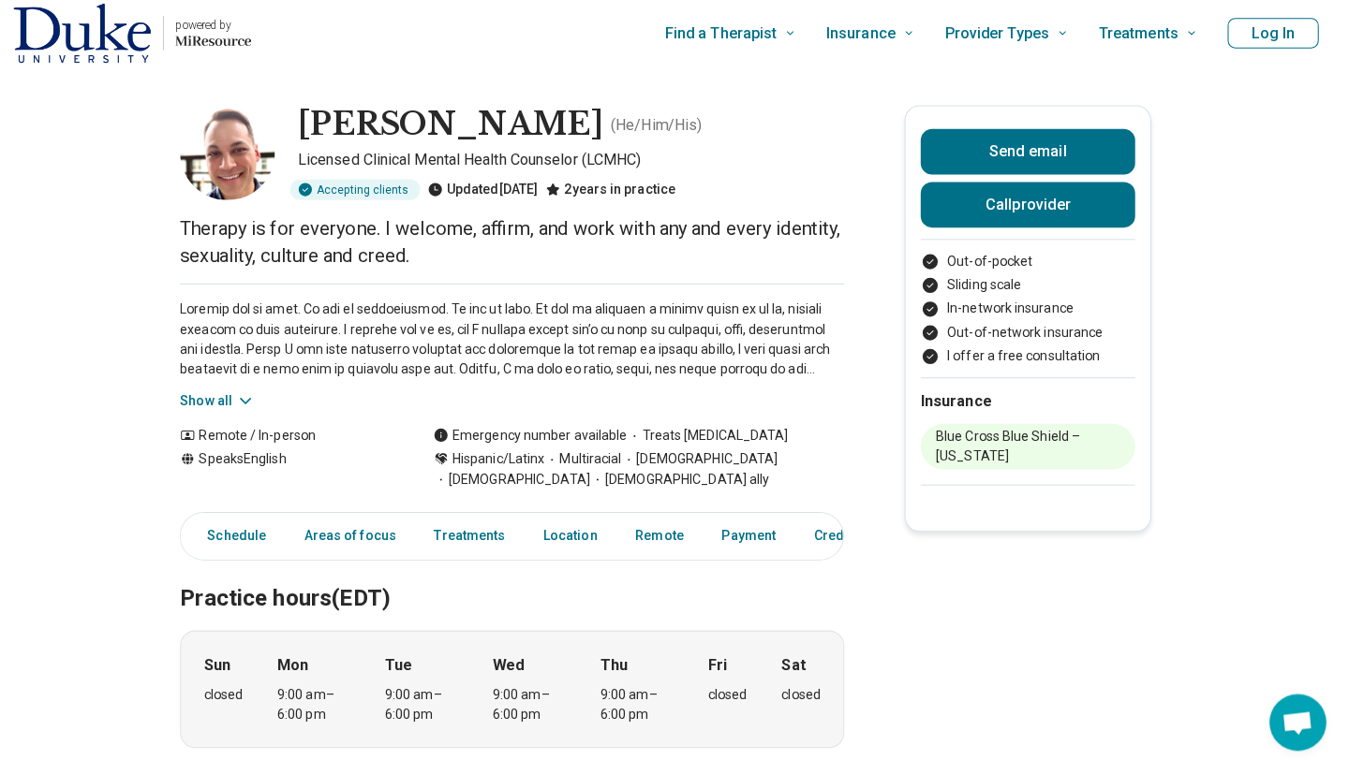
scroll to position [3, 0]
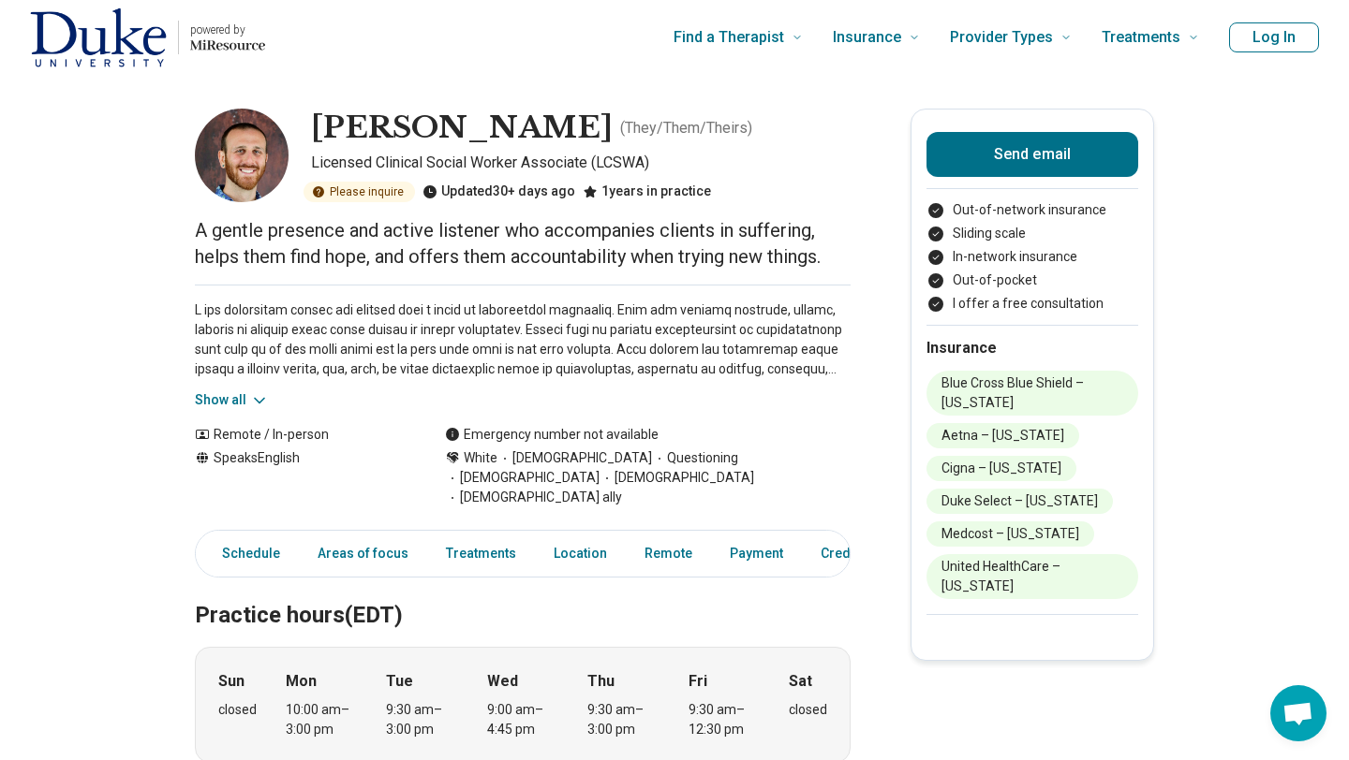
click at [221, 393] on button "Show all" at bounding box center [232, 401] width 74 height 20
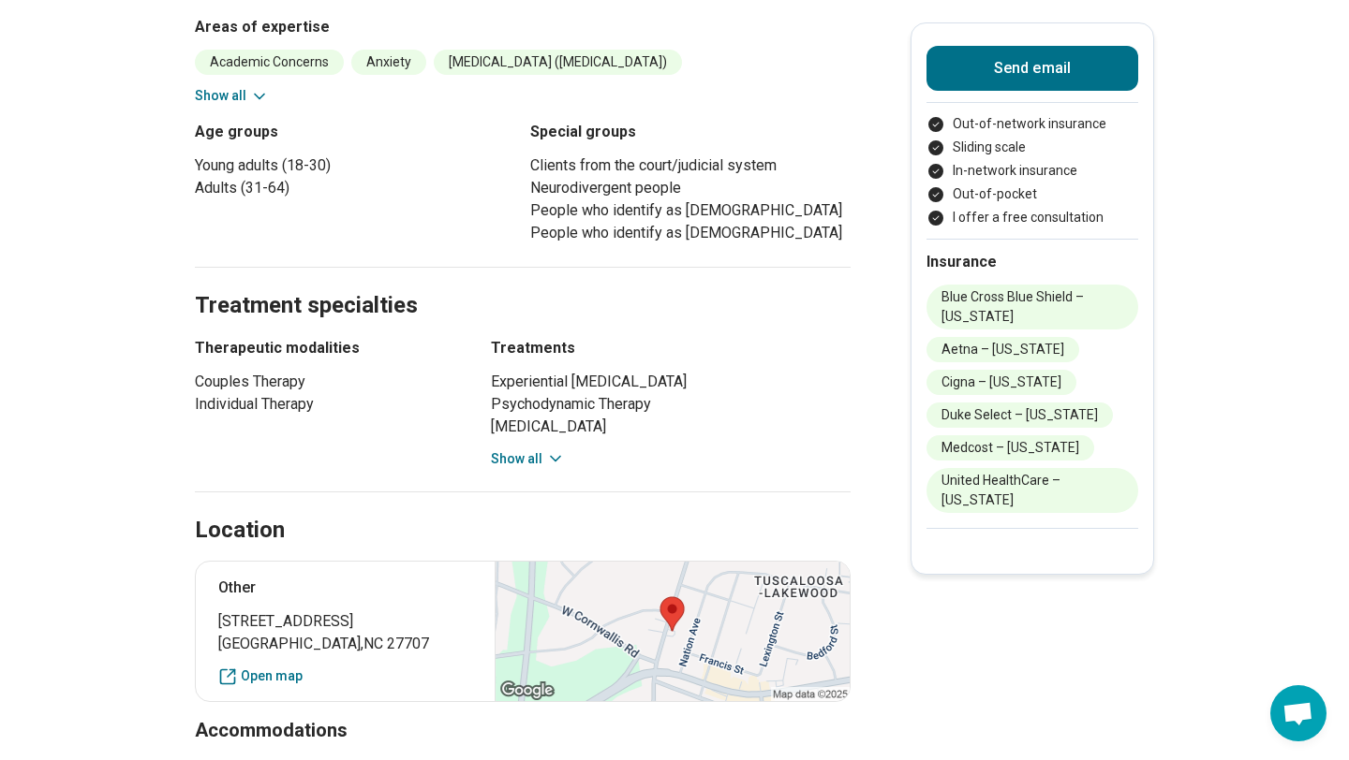
scroll to position [1039, 0]
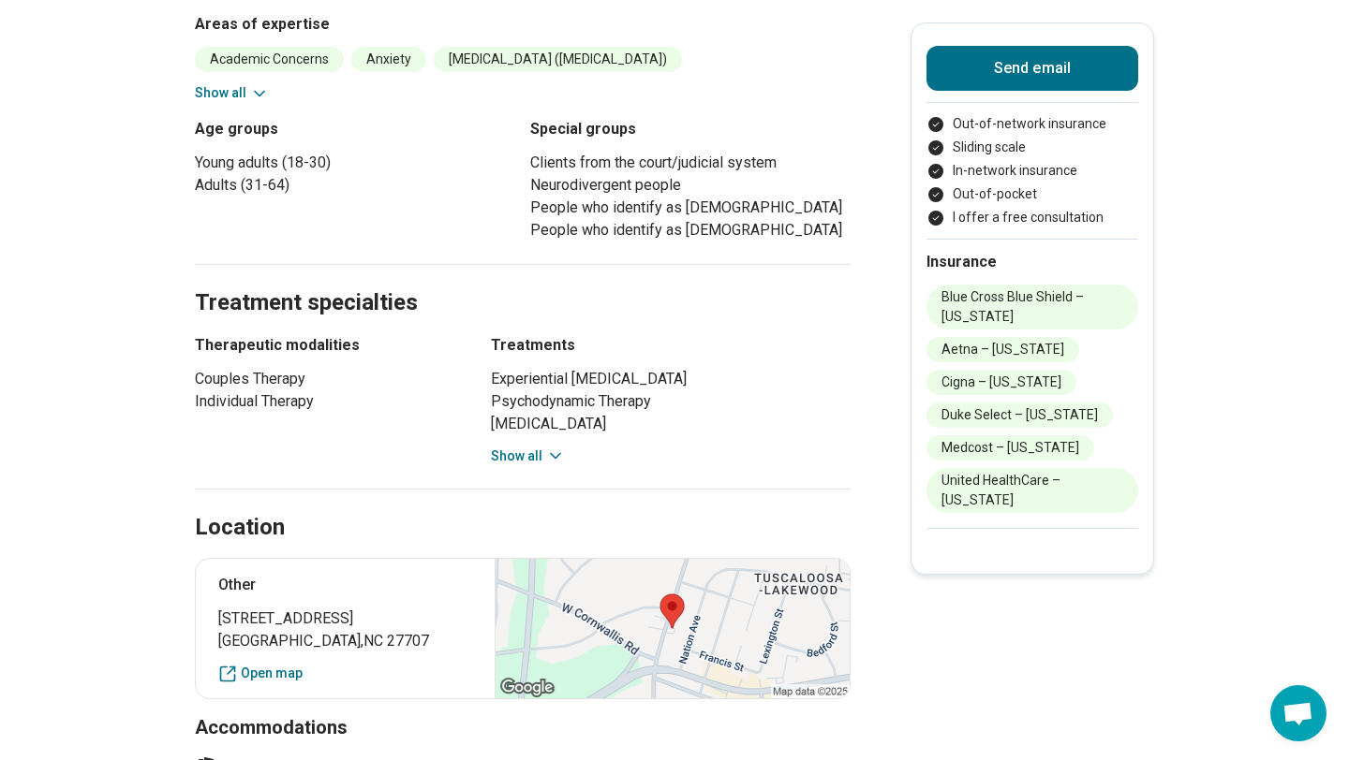
click at [518, 447] on button "Show all" at bounding box center [528, 457] width 74 height 20
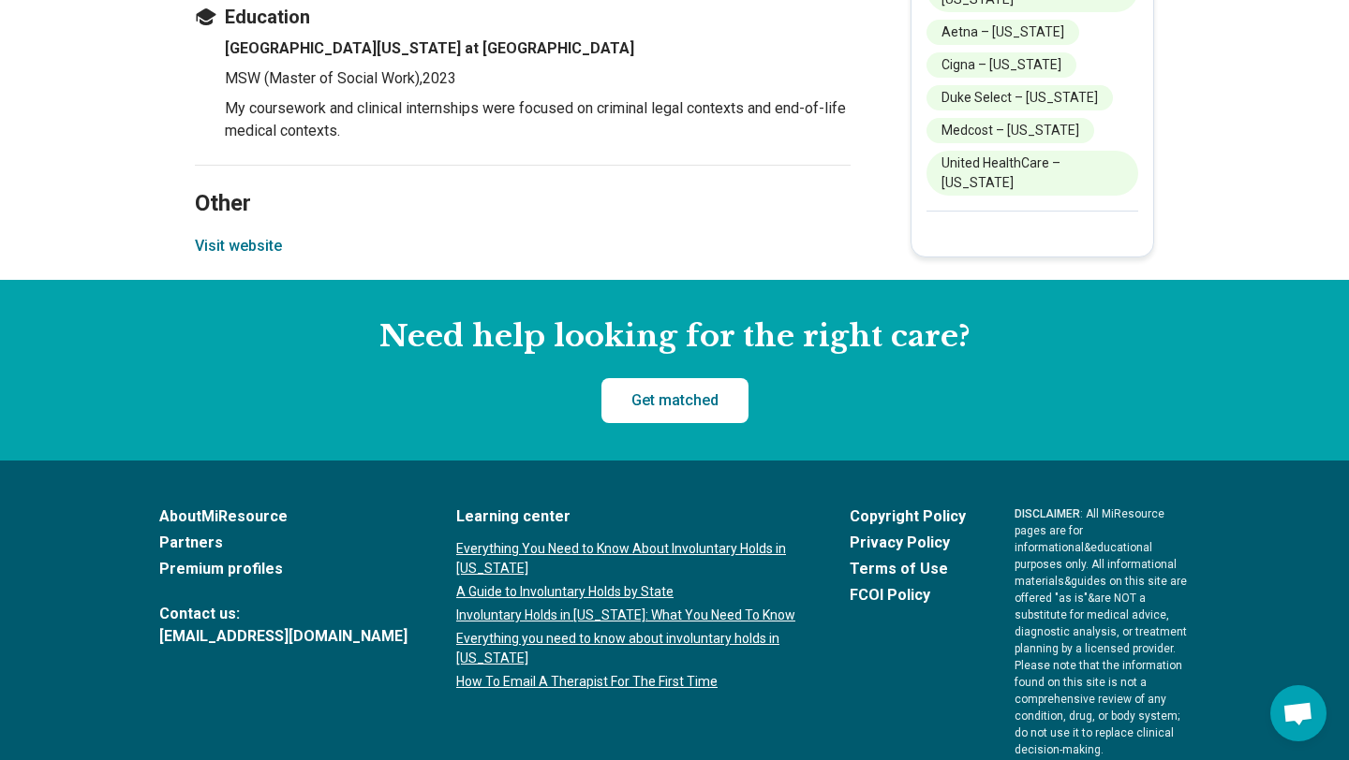
scroll to position [2874, 0]
